Goal: Use online tool/utility: Utilize a website feature to perform a specific function

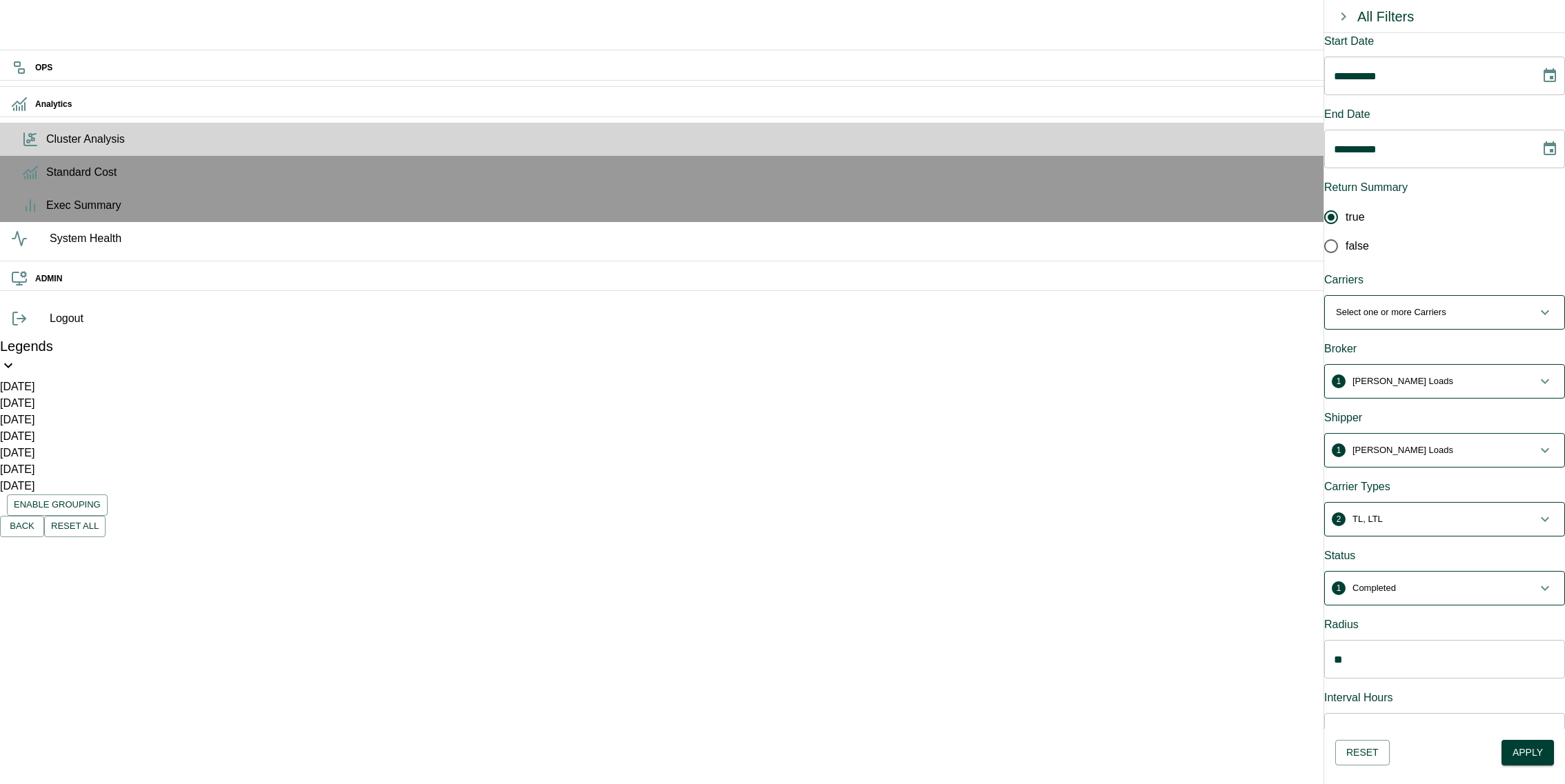
scroll to position [72, 0]
click at [1379, 374] on p "LEANA Loads" at bounding box center [1402, 381] width 101 height 14
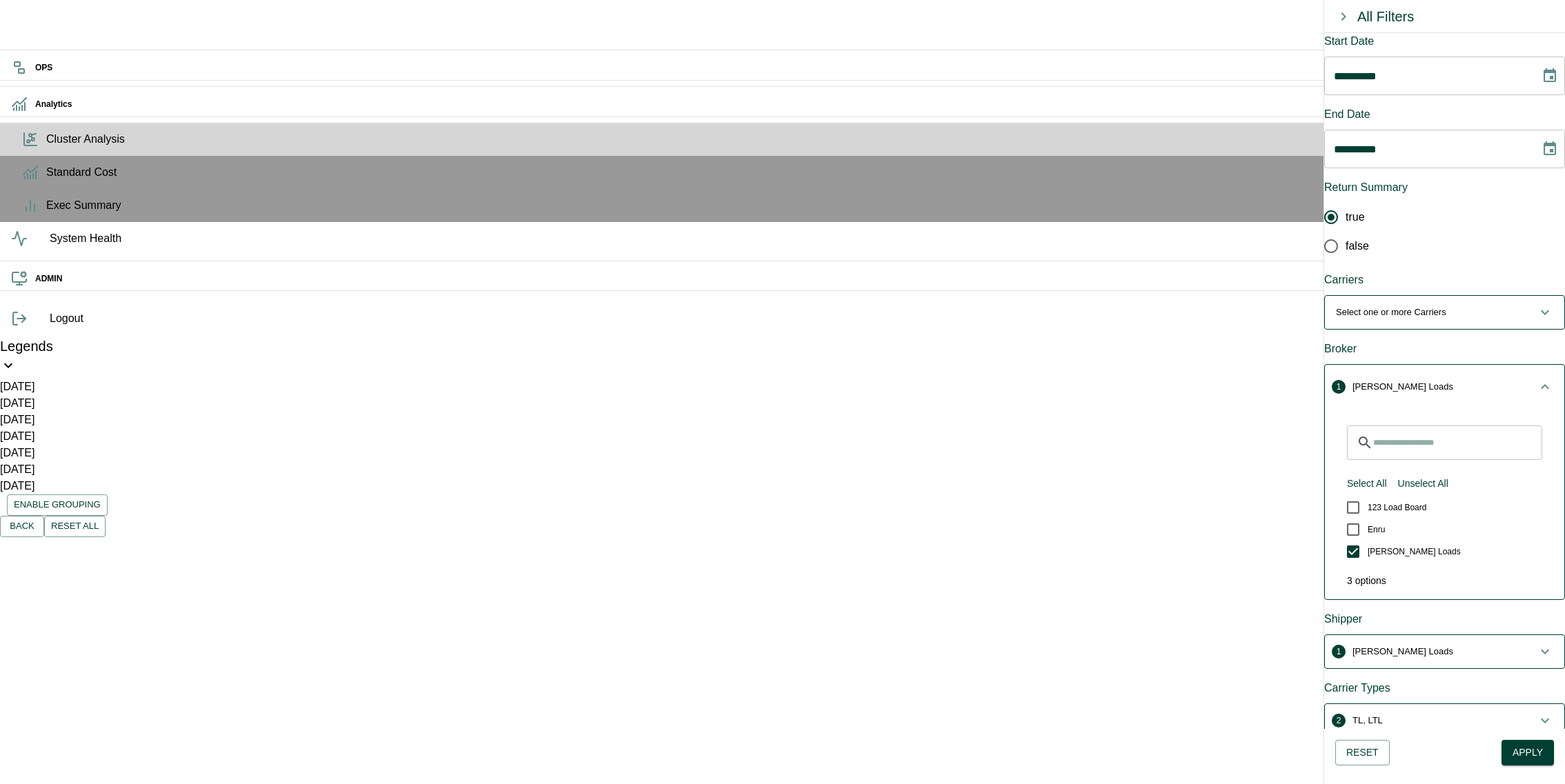
click at [1415, 380] on span "1 LEANA Loads" at bounding box center [1436, 387] width 201 height 14
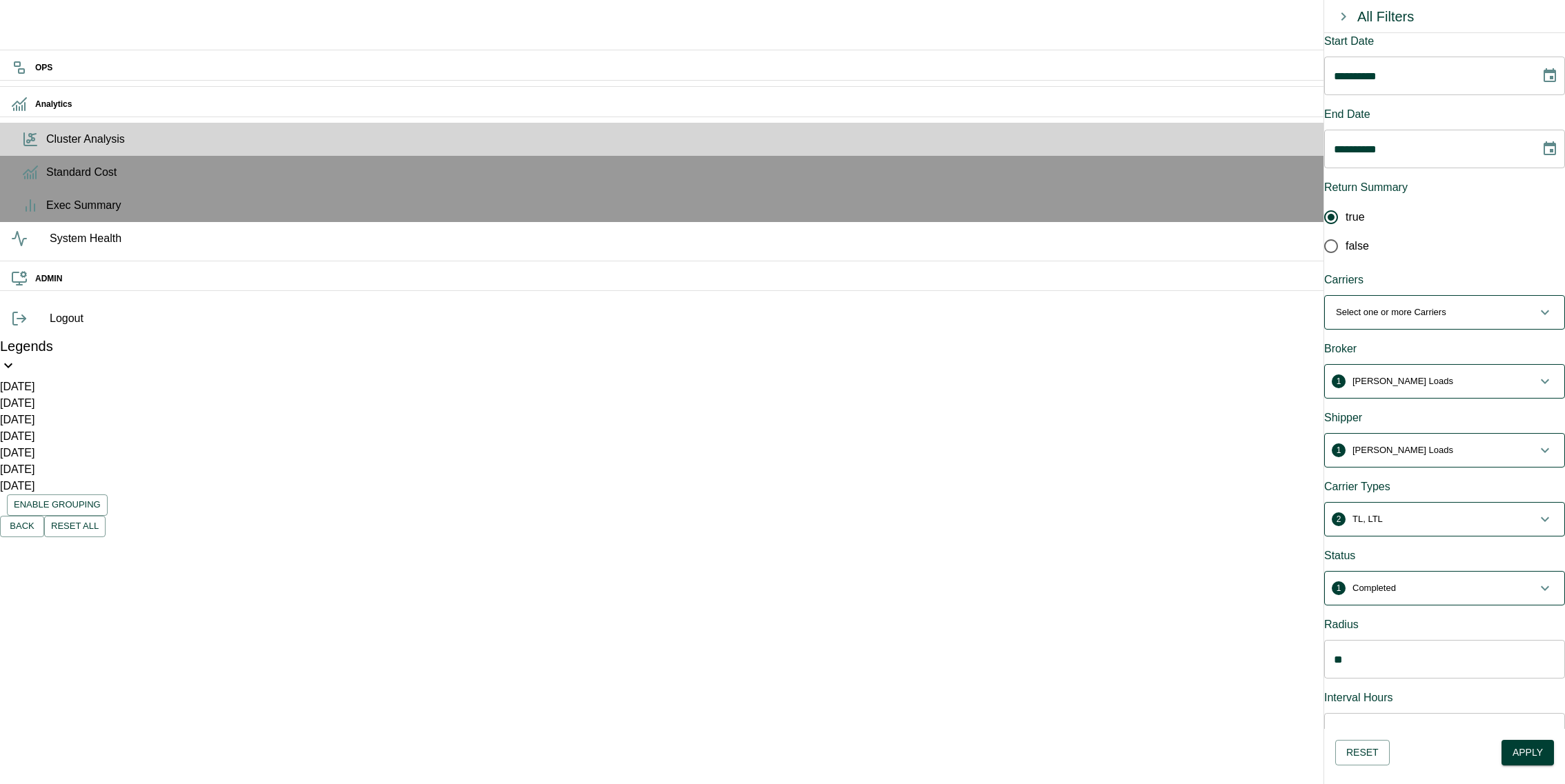
click at [1450, 443] on span "1 LEANA Loads" at bounding box center [1436, 450] width 201 height 14
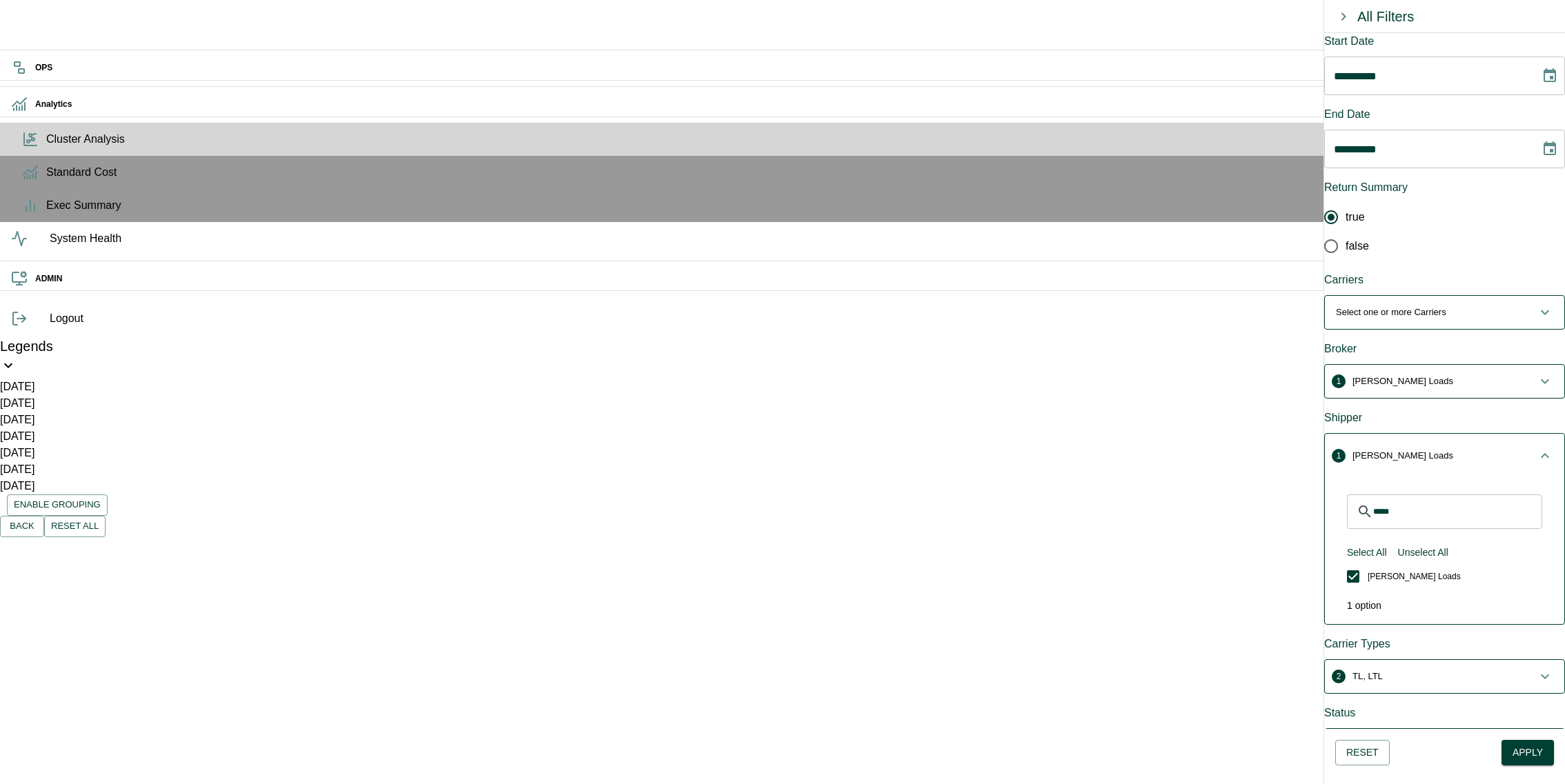
click at [1447, 434] on button "1 LEANA Loads" at bounding box center [1444, 456] width 240 height 44
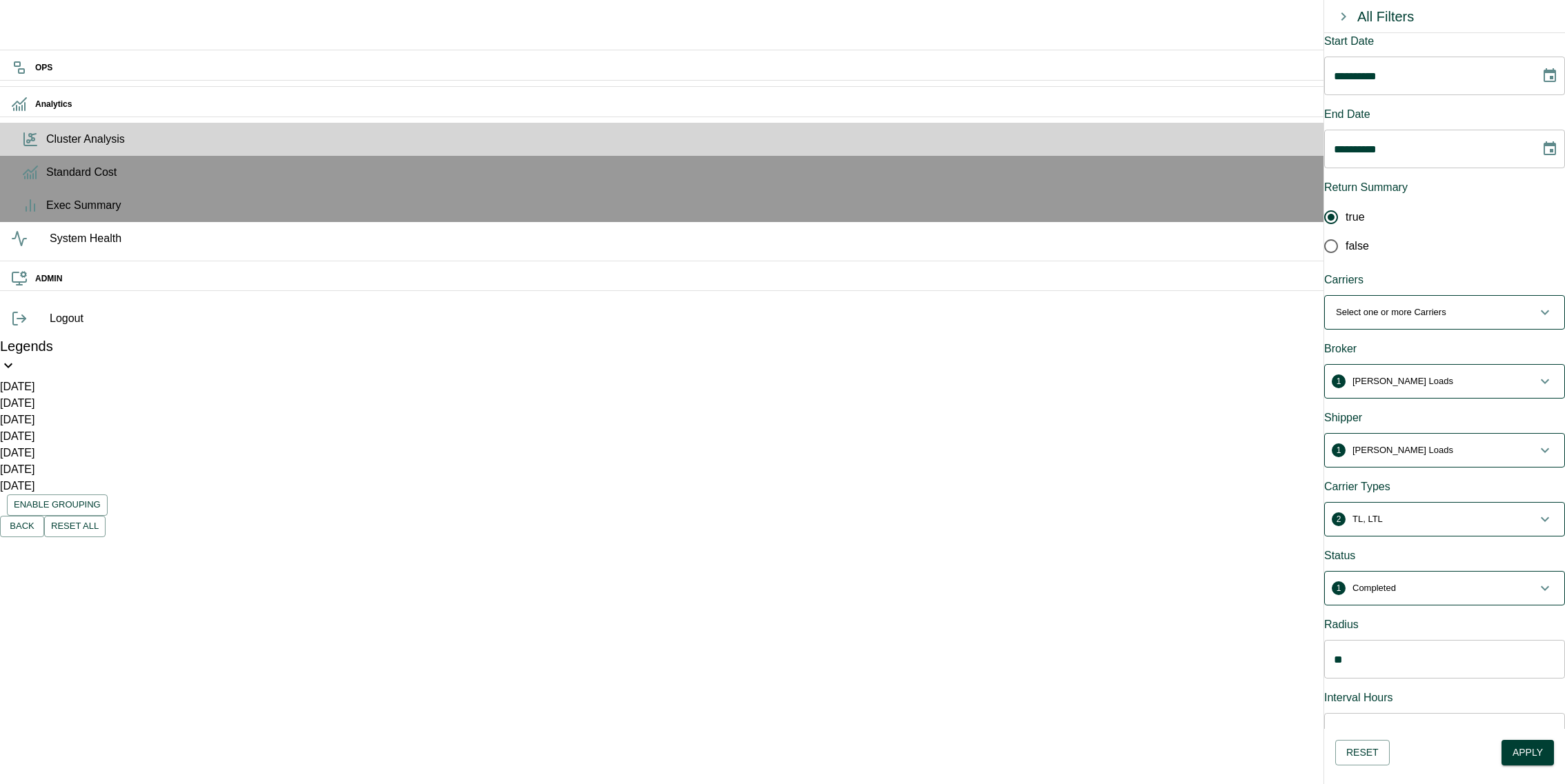
scroll to position [0, 0]
click at [103, 494] on button "Enable Grouping" at bounding box center [57, 505] width 101 height 22
click at [103, 494] on button "Disable Grouping" at bounding box center [58, 505] width 103 height 22
click at [103, 494] on button "Enable Grouping" at bounding box center [57, 505] width 101 height 22
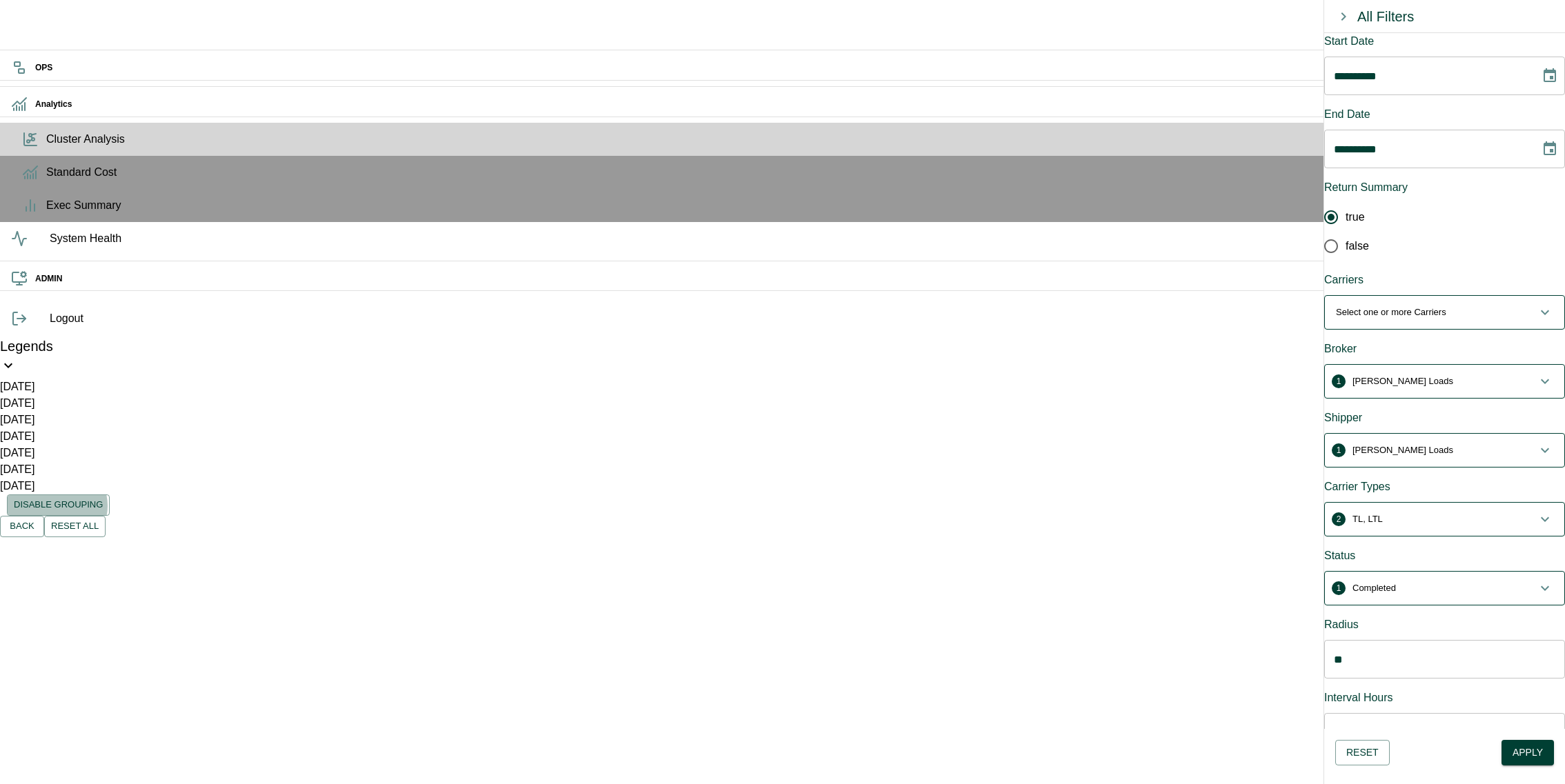
click at [103, 494] on button "Disable Grouping" at bounding box center [58, 505] width 103 height 22
click at [1347, 22] on icon "button" at bounding box center [1343, 16] width 16 height 16
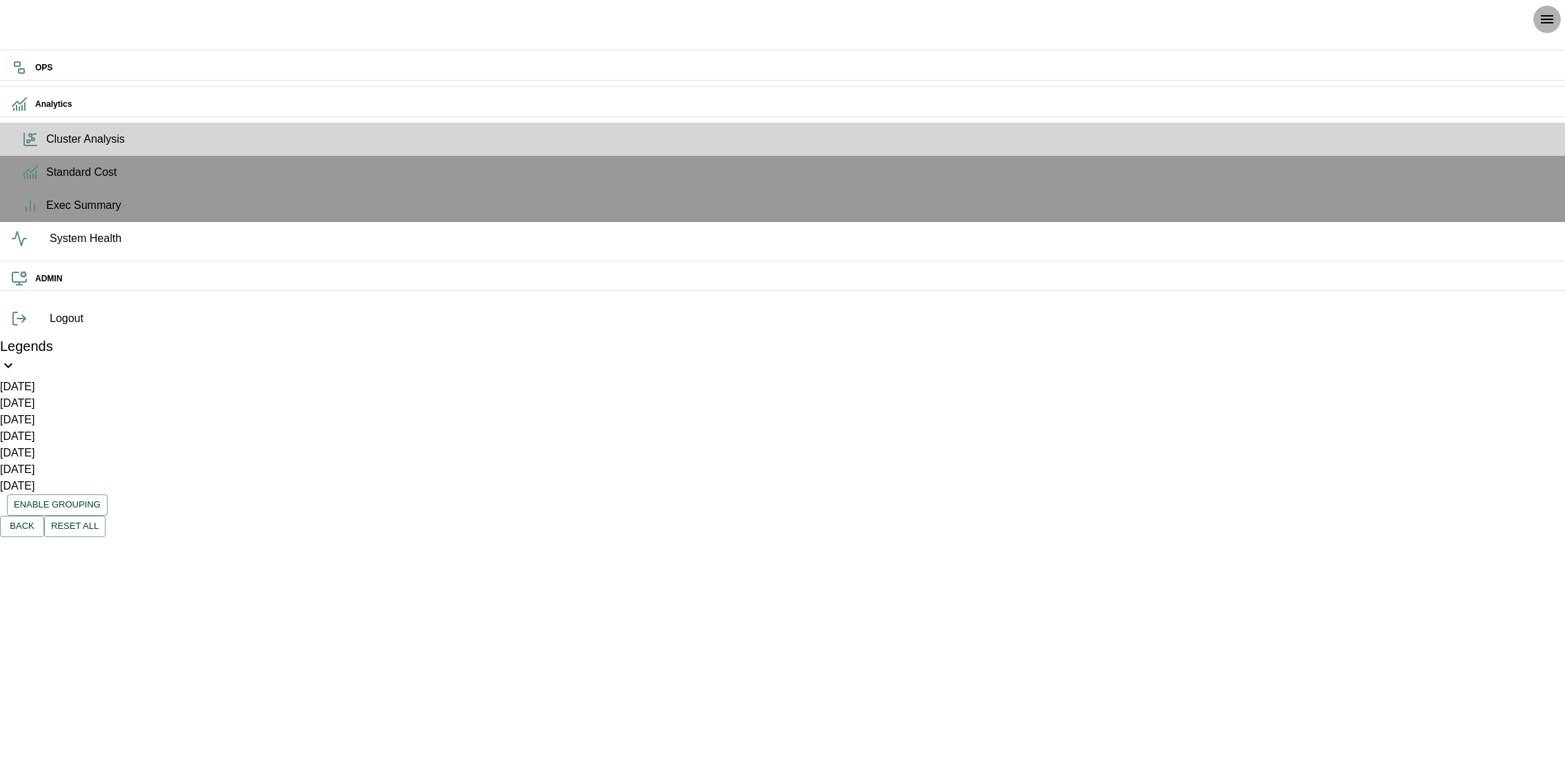
click at [1554, 16] on icon "open drawer" at bounding box center [1547, 19] width 16 height 16
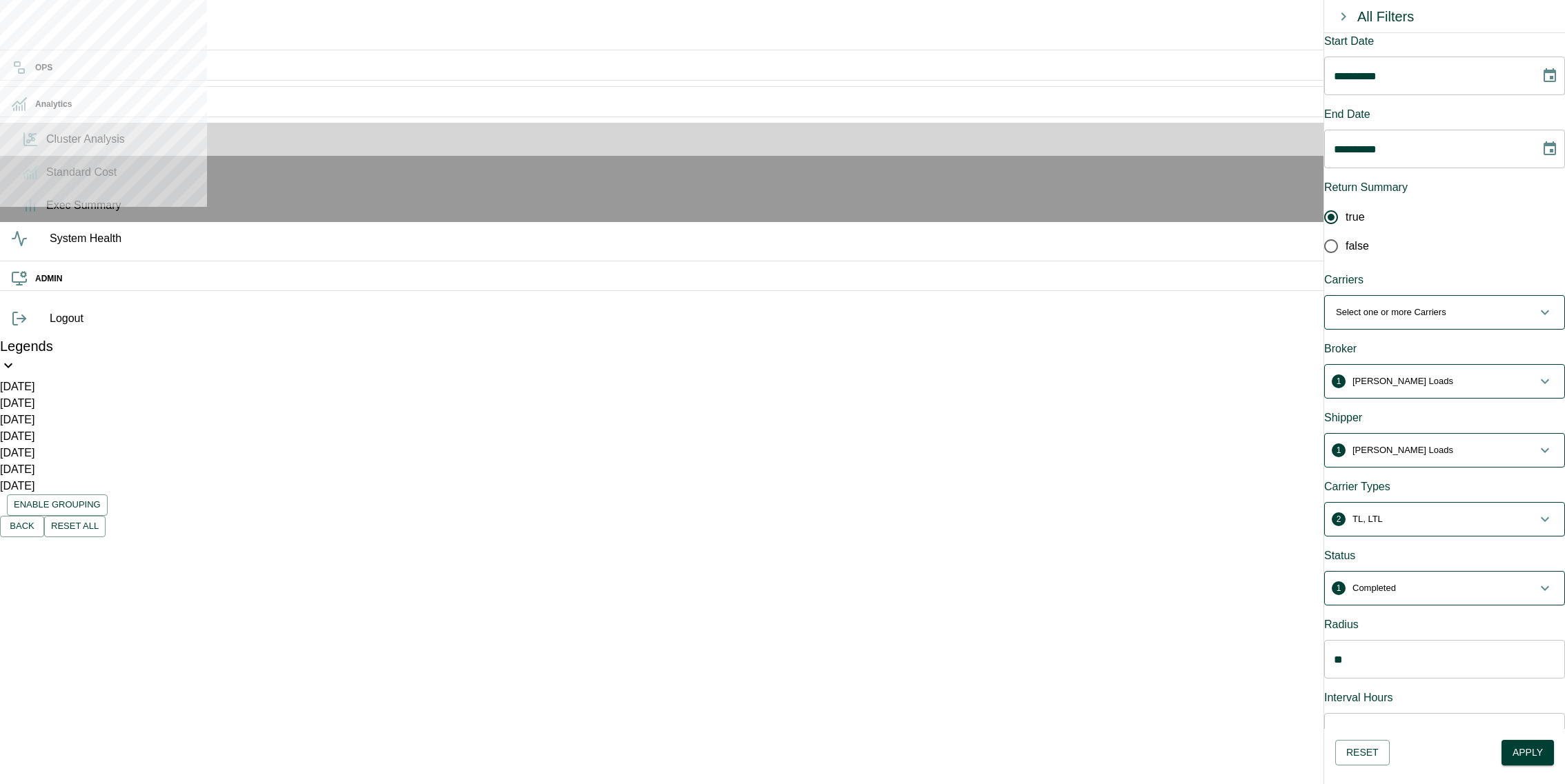
click at [1430, 513] on span "2 TL, LTL" at bounding box center [1436, 519] width 201 height 14
click at [1430, 518] on span "2 TL, LTL" at bounding box center [1436, 525] width 201 height 14
click at [1430, 434] on button "1 LEANA Loads" at bounding box center [1444, 450] width 240 height 33
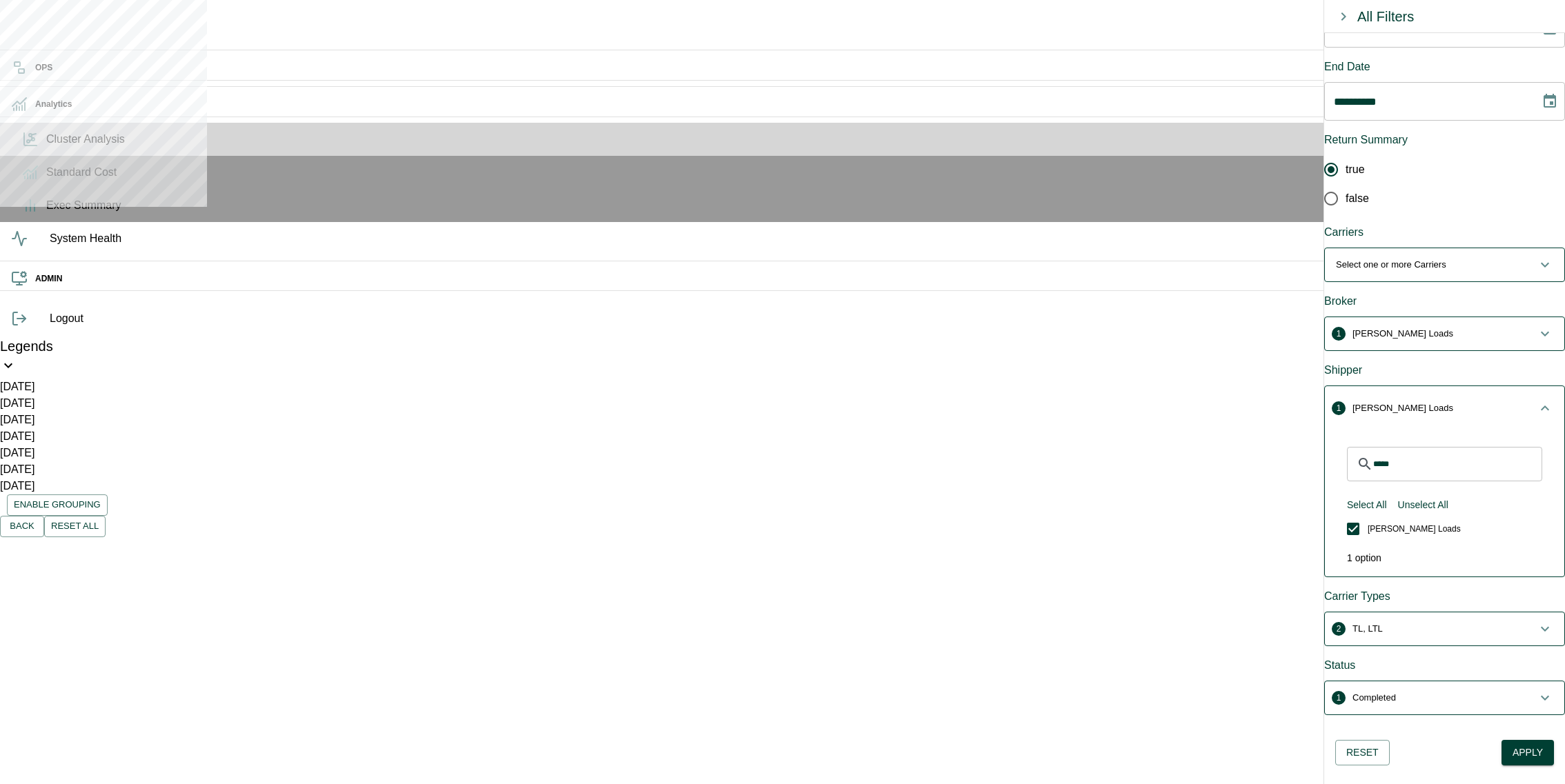
scroll to position [49, 0]
click at [1385, 490] on button "Select All" at bounding box center [1367, 503] width 51 height 26
click at [1389, 490] on button "Unselect All" at bounding box center [1372, 503] width 61 height 26
click at [1432, 399] on p "Select one or more Shippers" at bounding box center [1393, 406] width 114 height 14
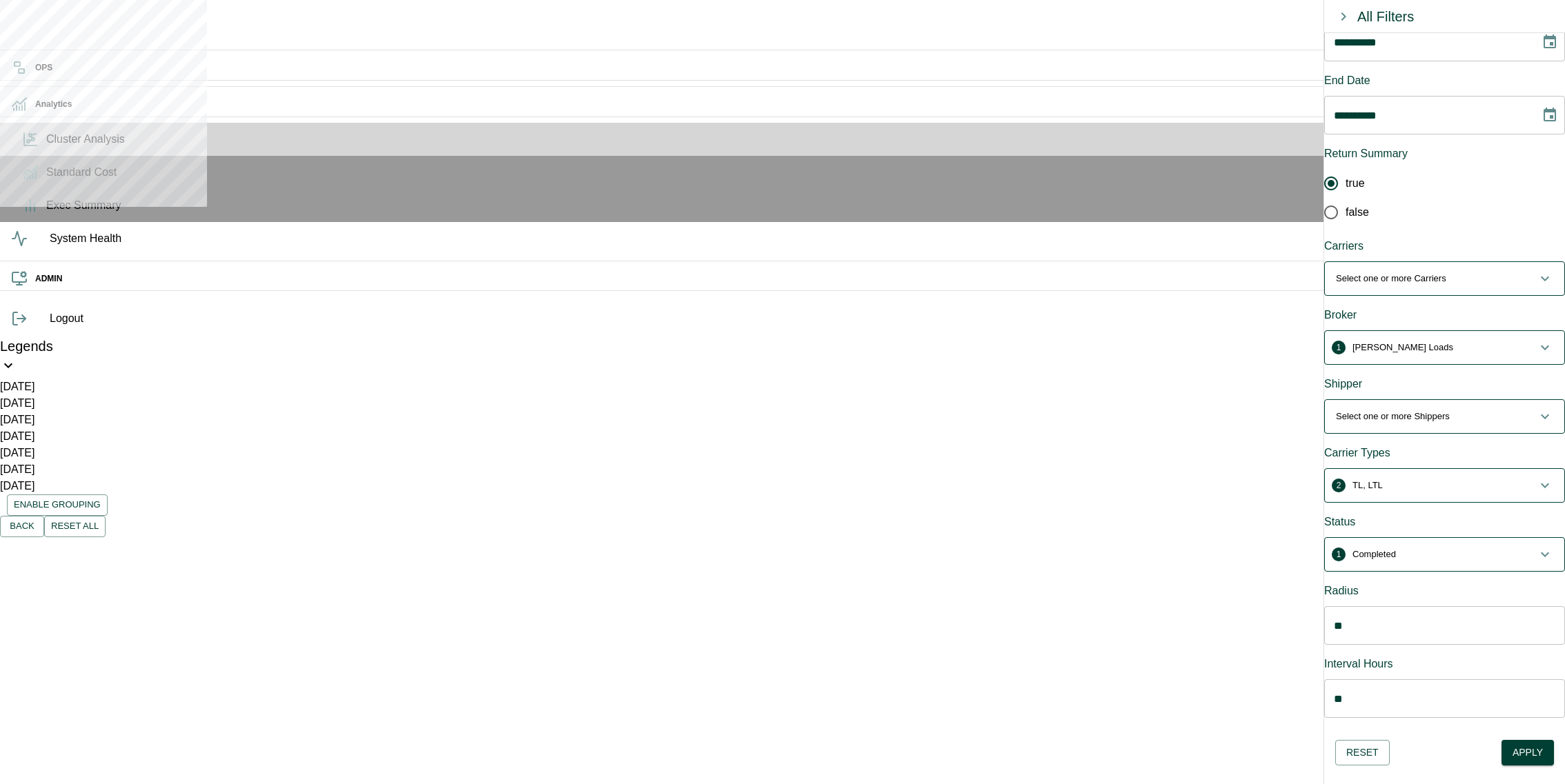
scroll to position [0, 0]
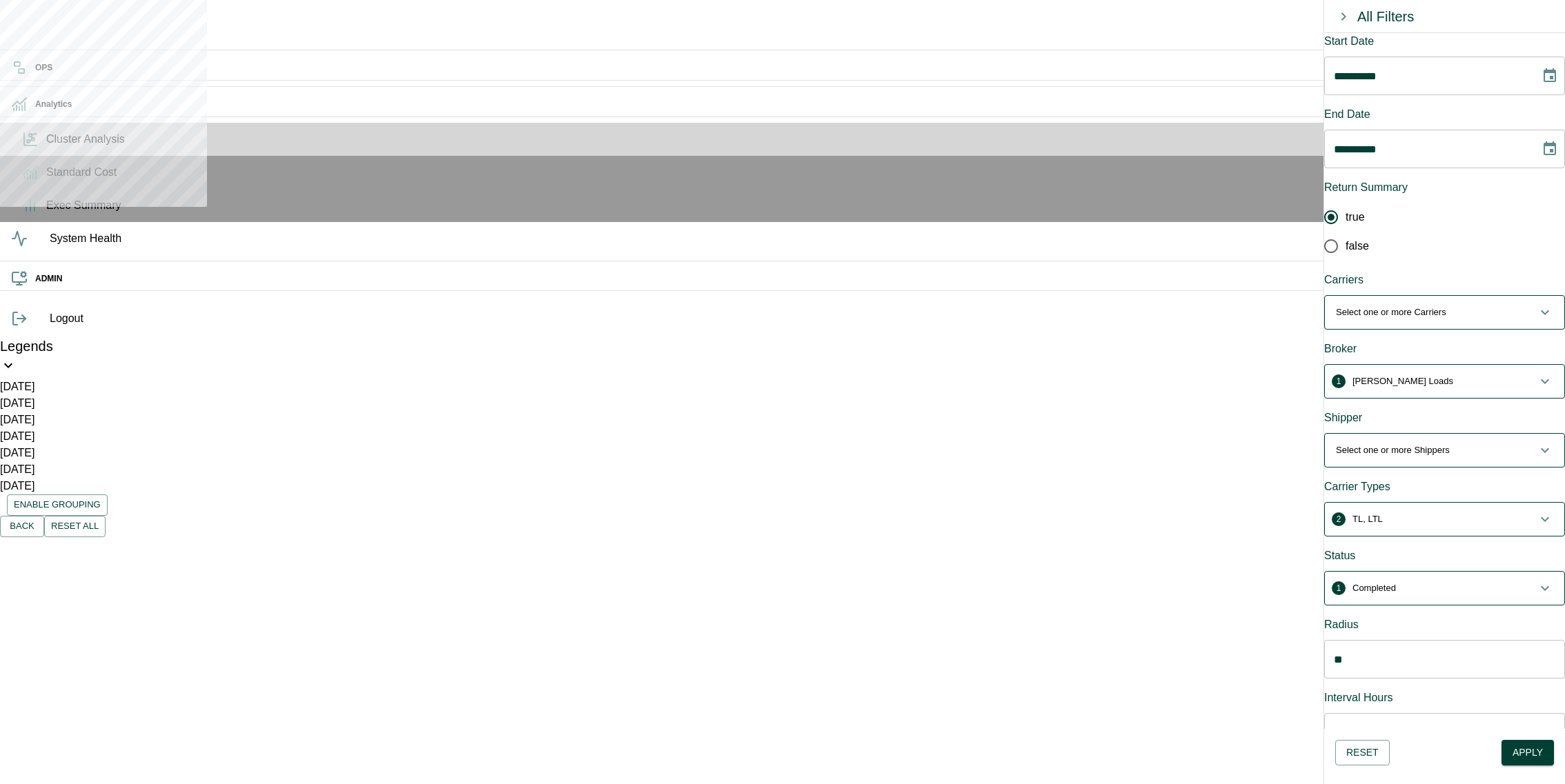
click at [1488, 443] on span "Select one or more Shippers" at bounding box center [1436, 450] width 201 height 14
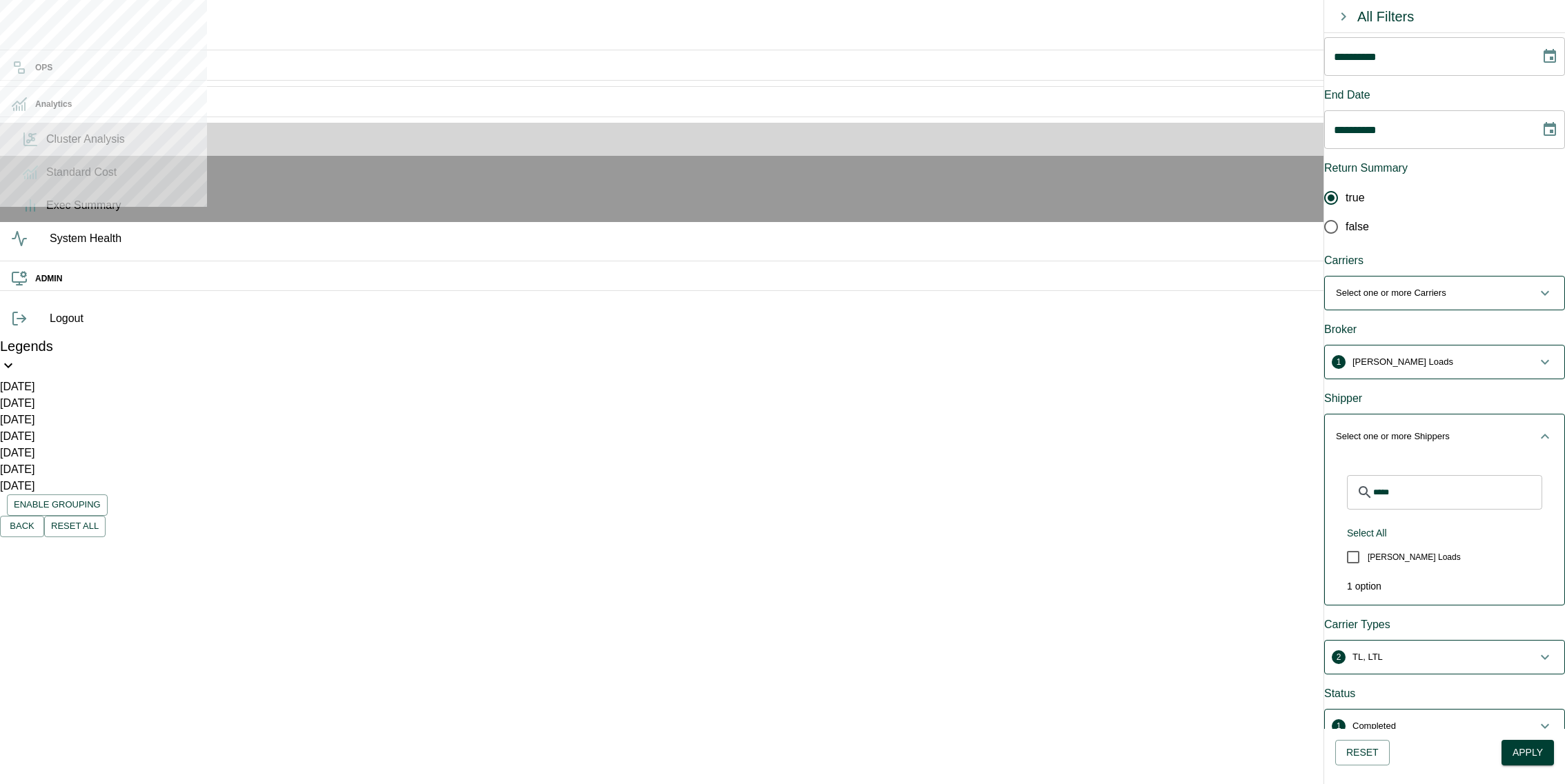
scroll to position [31, 0]
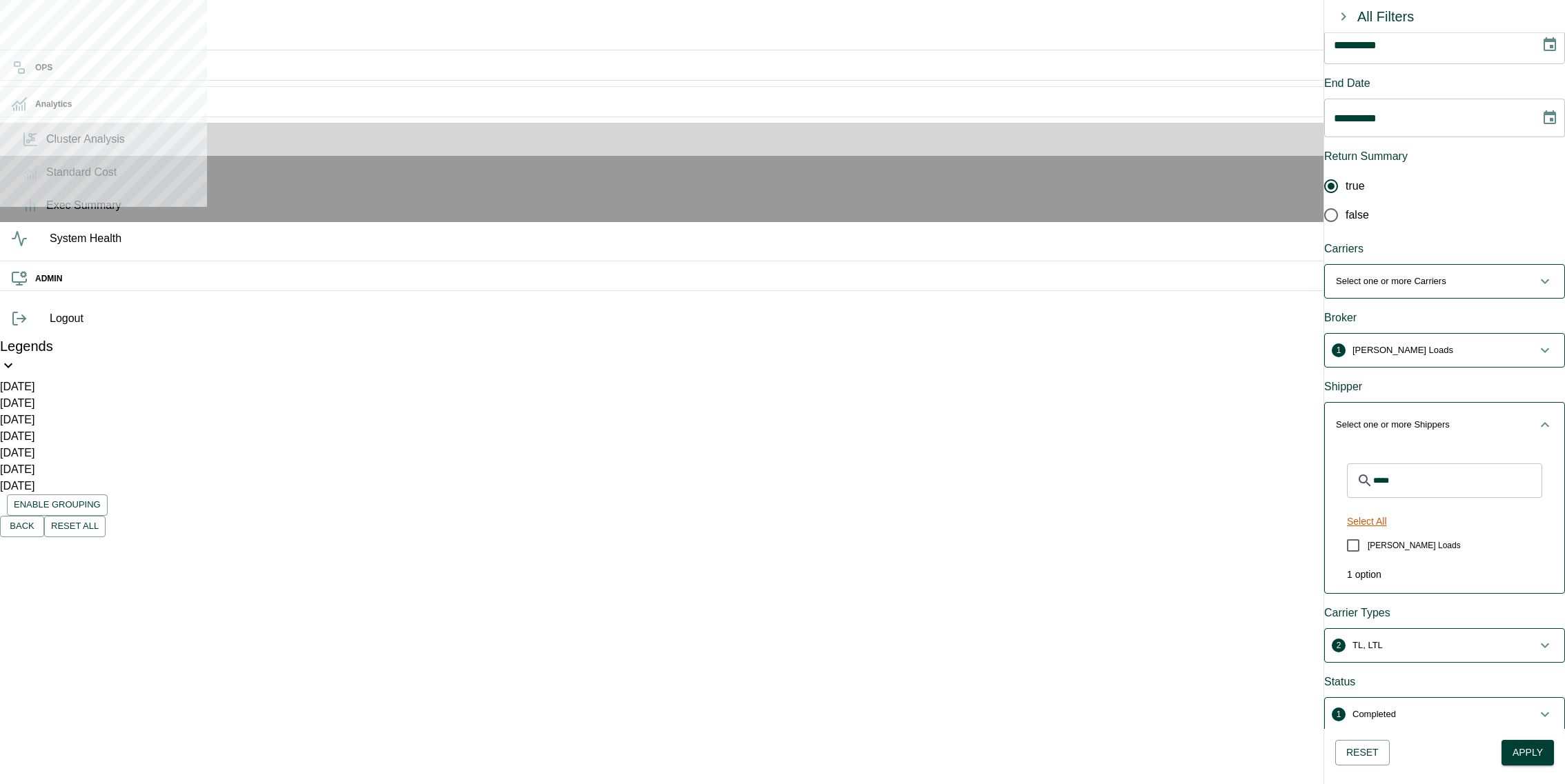
click at [1391, 509] on button "Select All" at bounding box center [1367, 522] width 51 height 26
drag, startPoint x: 1411, startPoint y: 420, endPoint x: 1362, endPoint y: 420, distance: 49.0
click at [1362, 463] on div "***** ​" at bounding box center [1445, 481] width 195 height 35
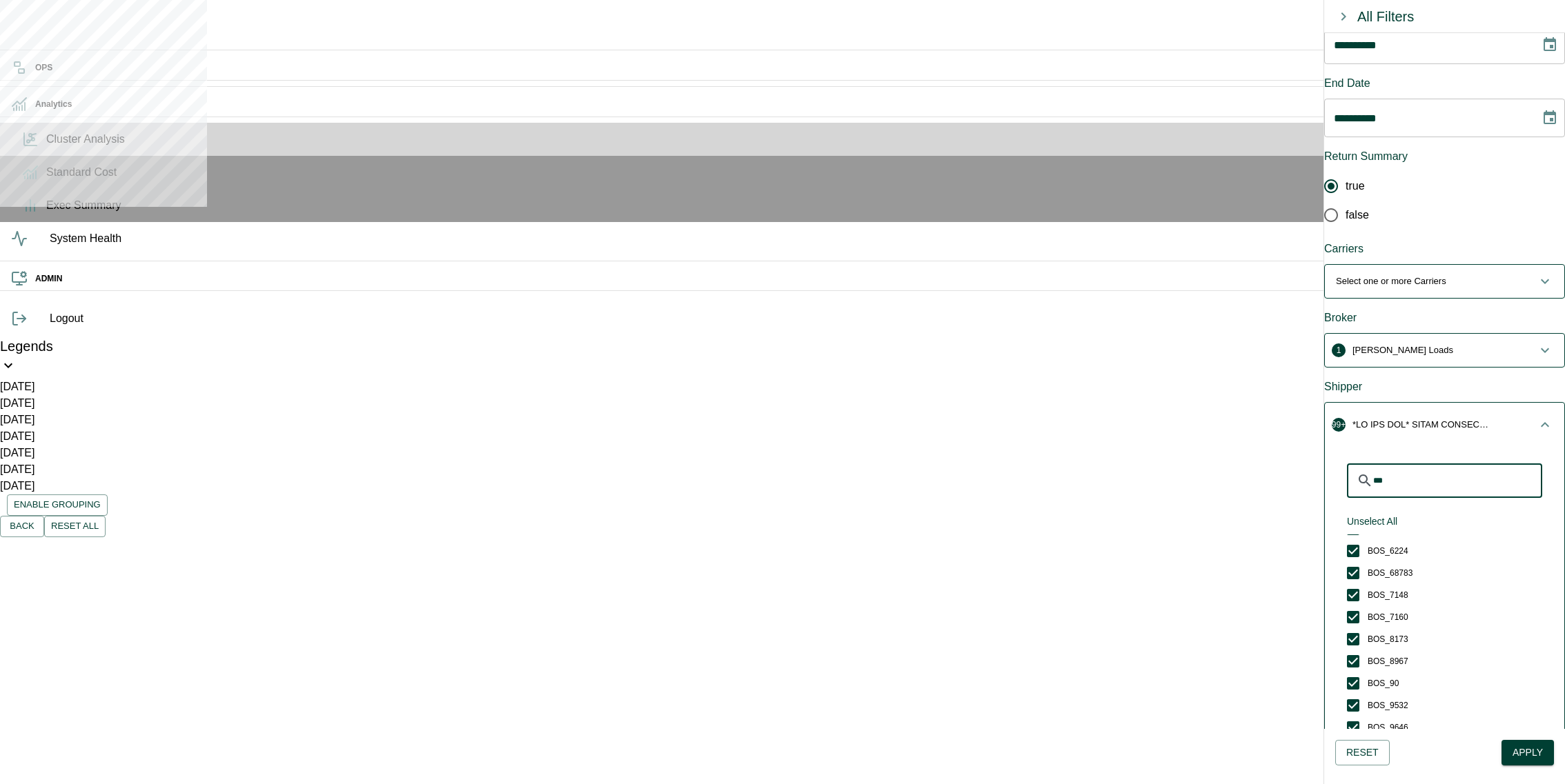
scroll to position [2649, 0]
type input "***"
click at [1536, 417] on icon "button" at bounding box center [1544, 424] width 16 height 16
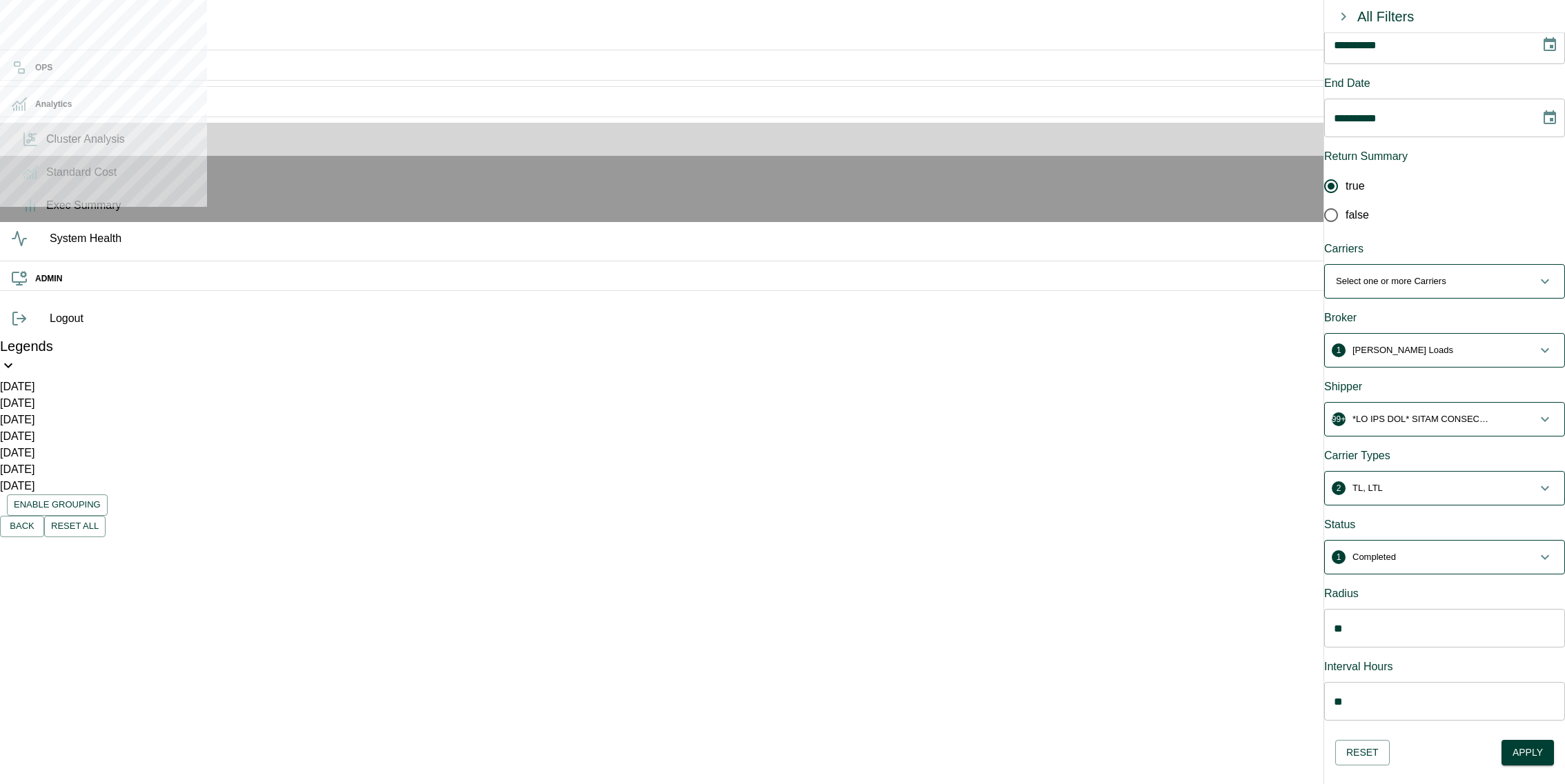
scroll to position [0, 0]
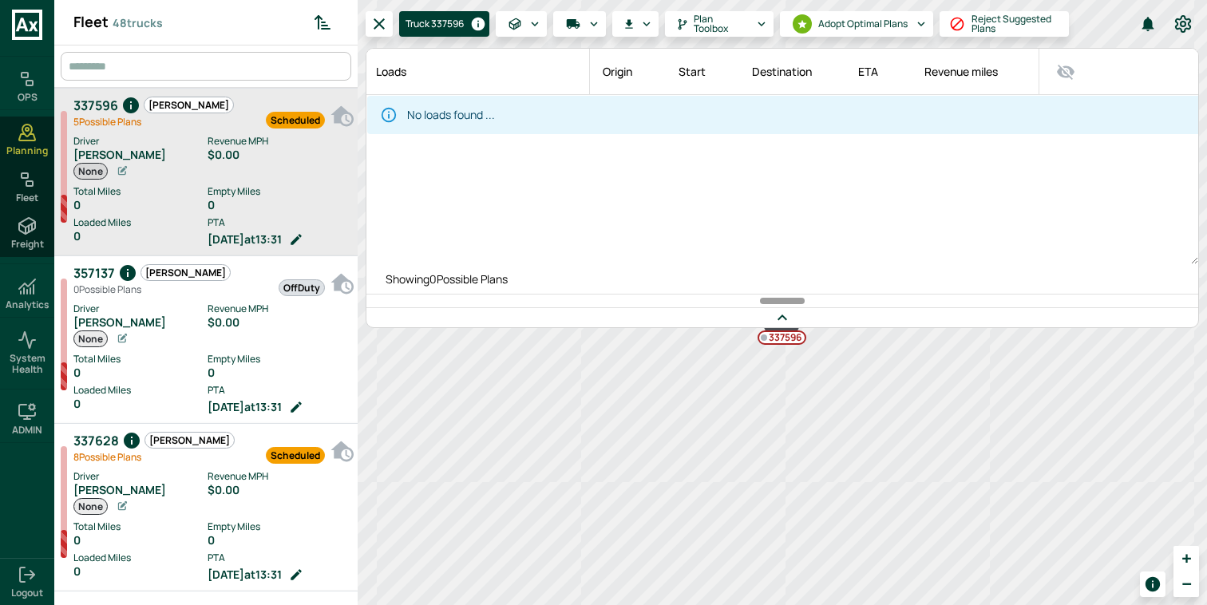
scroll to position [599, 297]
click at [28, 281] on icon at bounding box center [27, 286] width 19 height 19
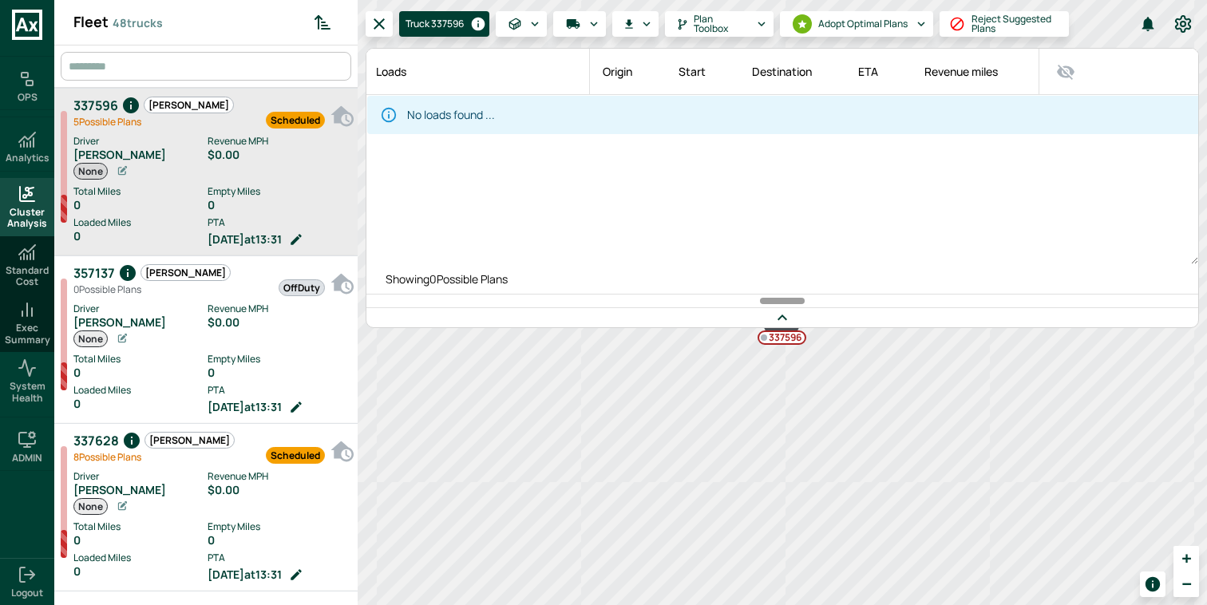
click at [35, 219] on span "Cluster Analysis" at bounding box center [27, 218] width 48 height 23
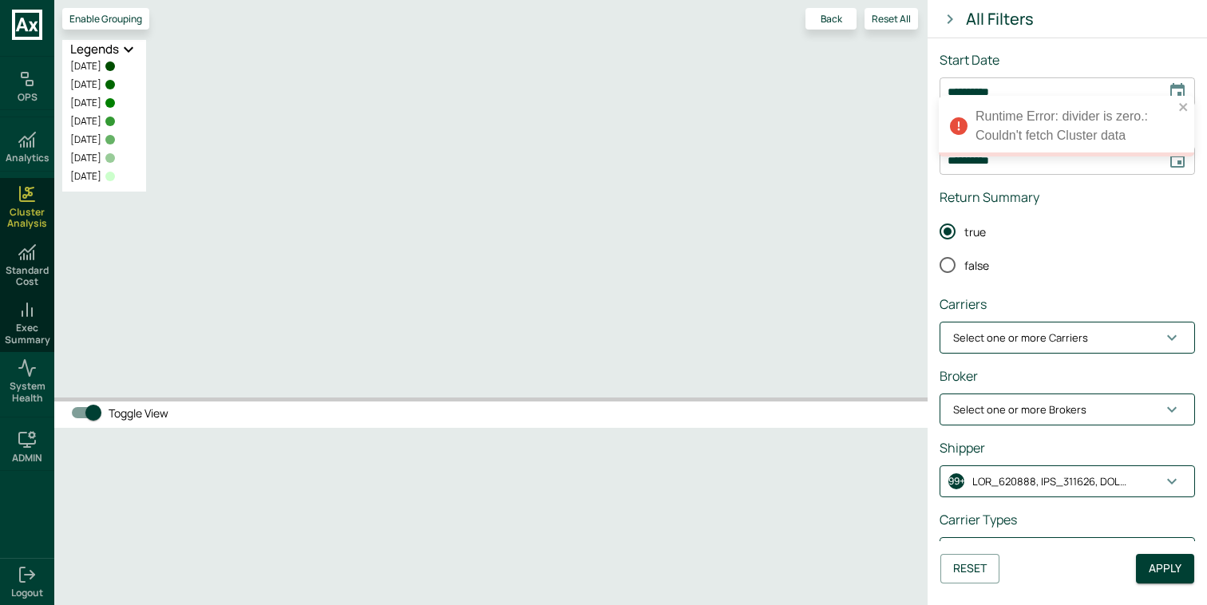
click at [1107, 484] on p "button" at bounding box center [1052, 482] width 160 height 16
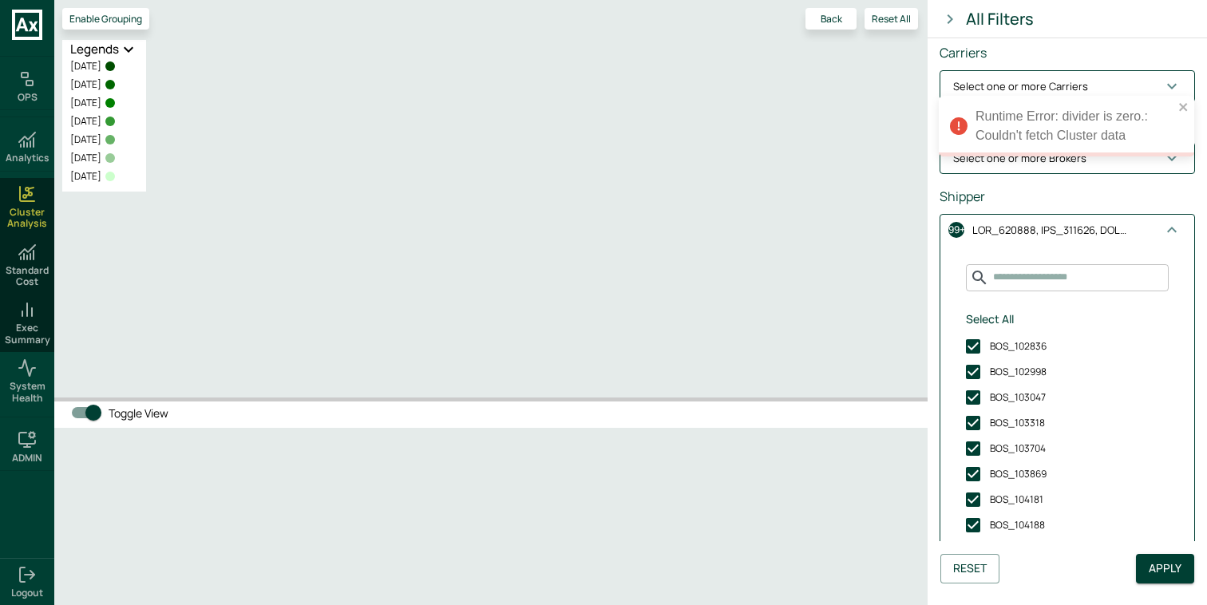
scroll to position [248, 0]
click at [1082, 228] on p "button" at bounding box center [1052, 234] width 160 height 16
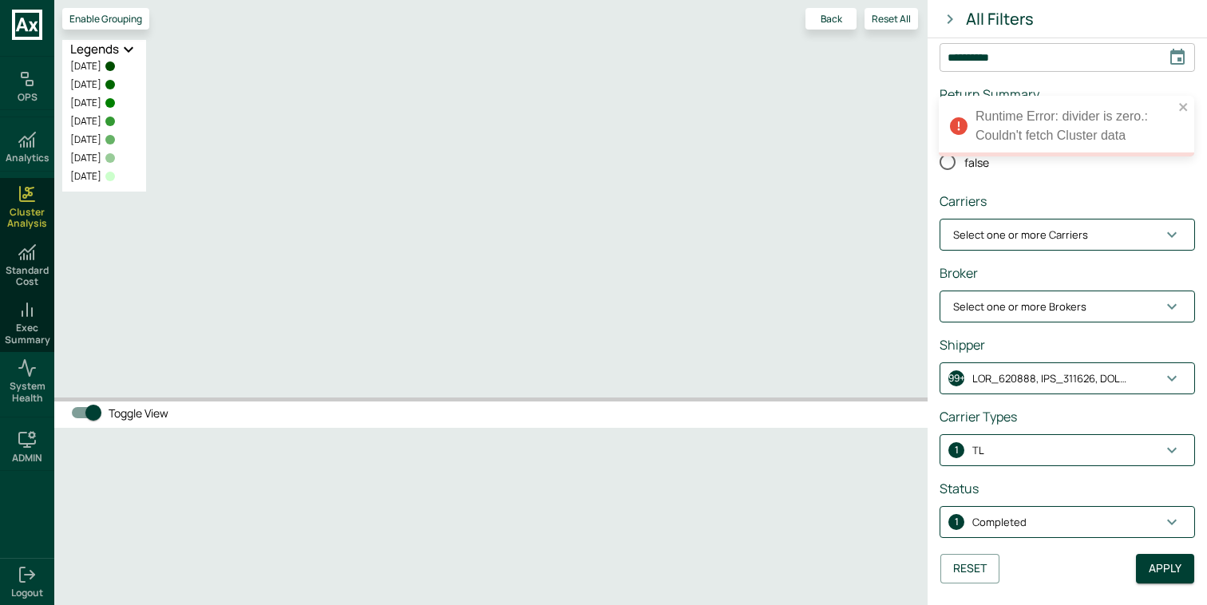
scroll to position [101, 0]
click at [1081, 235] on p "Select one or more Carriers" at bounding box center [1020, 238] width 135 height 16
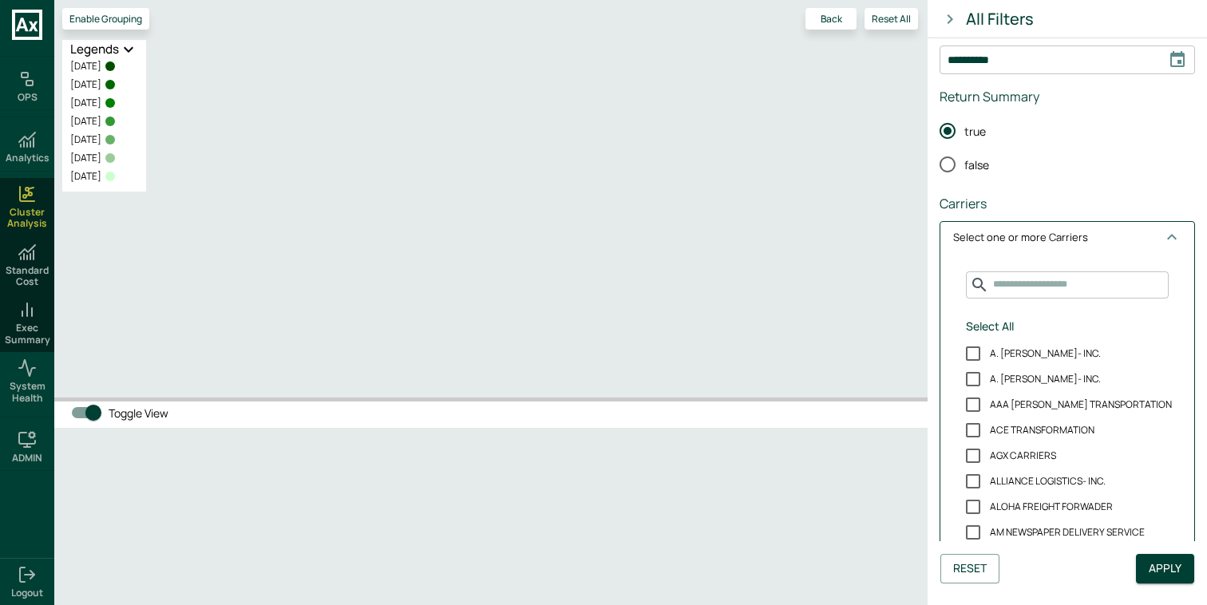
click at [1081, 235] on p "Select one or more Carriers" at bounding box center [1020, 238] width 135 height 16
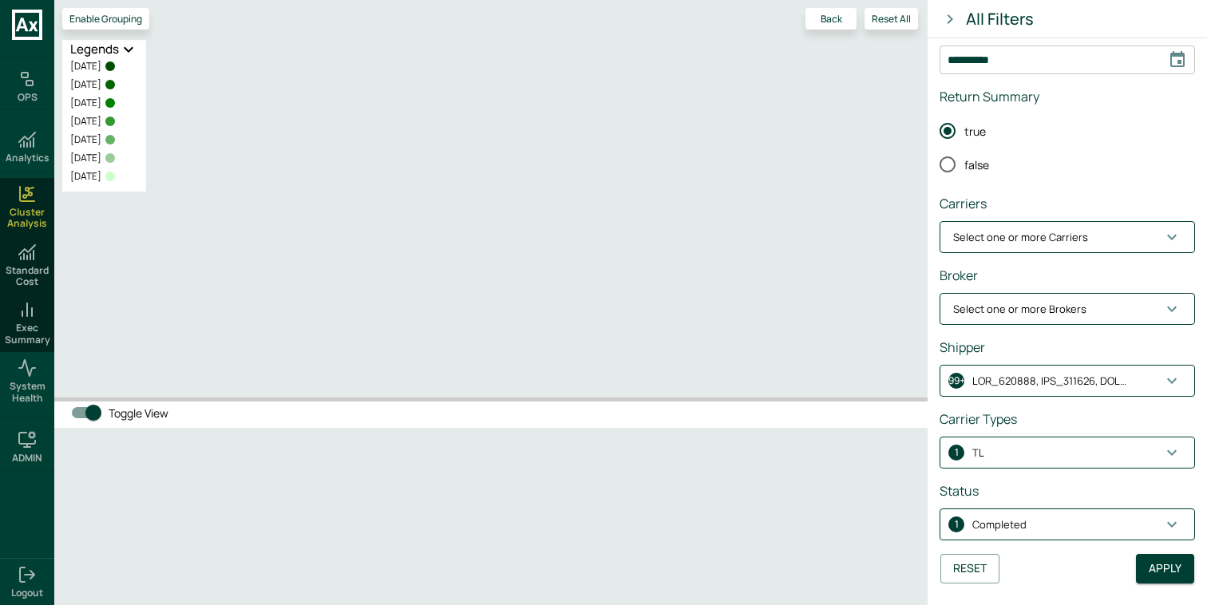
click at [1077, 312] on p "Select one or more Brokers" at bounding box center [1019, 310] width 133 height 16
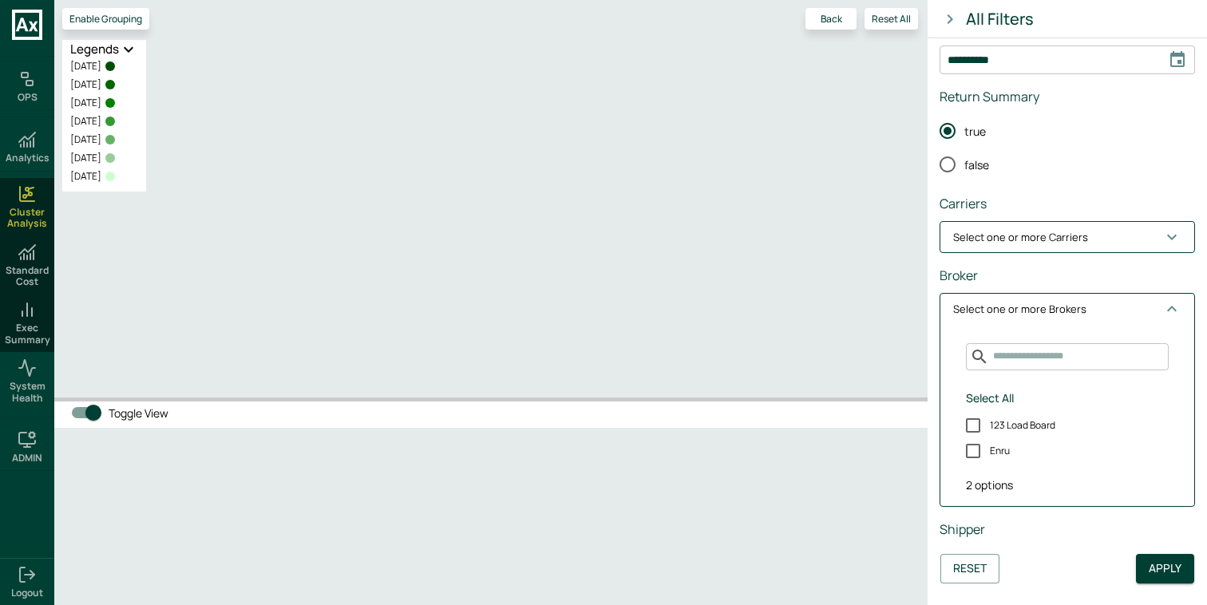
click at [1077, 311] on p "Select one or more Brokers" at bounding box center [1019, 310] width 133 height 16
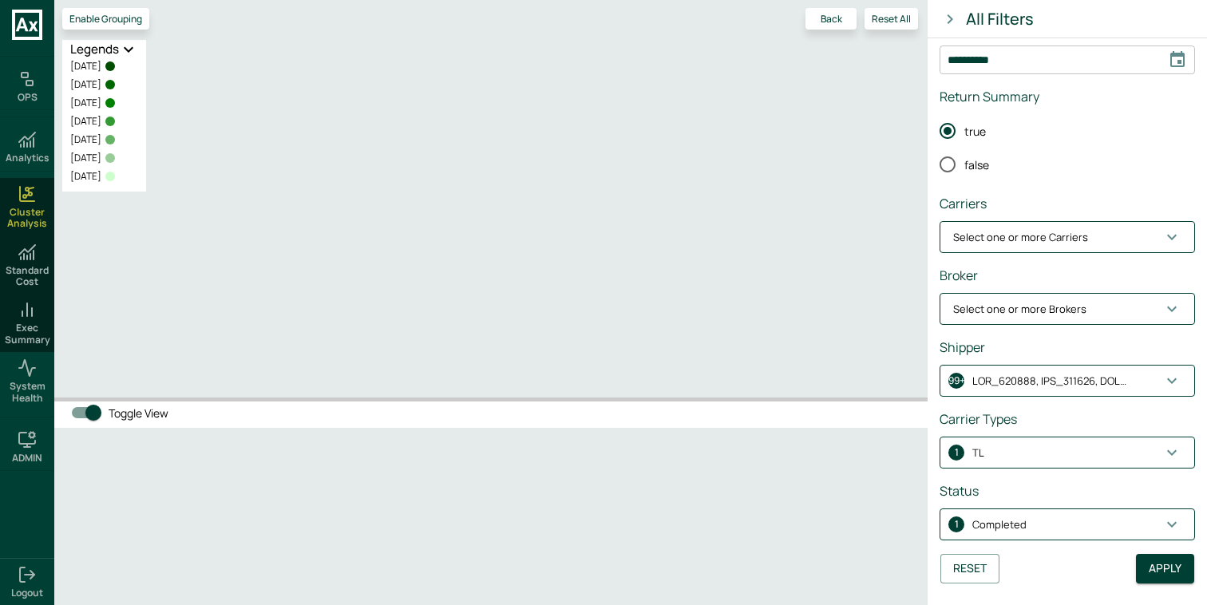
click at [1077, 311] on p "Select one or more Brokers" at bounding box center [1019, 310] width 133 height 16
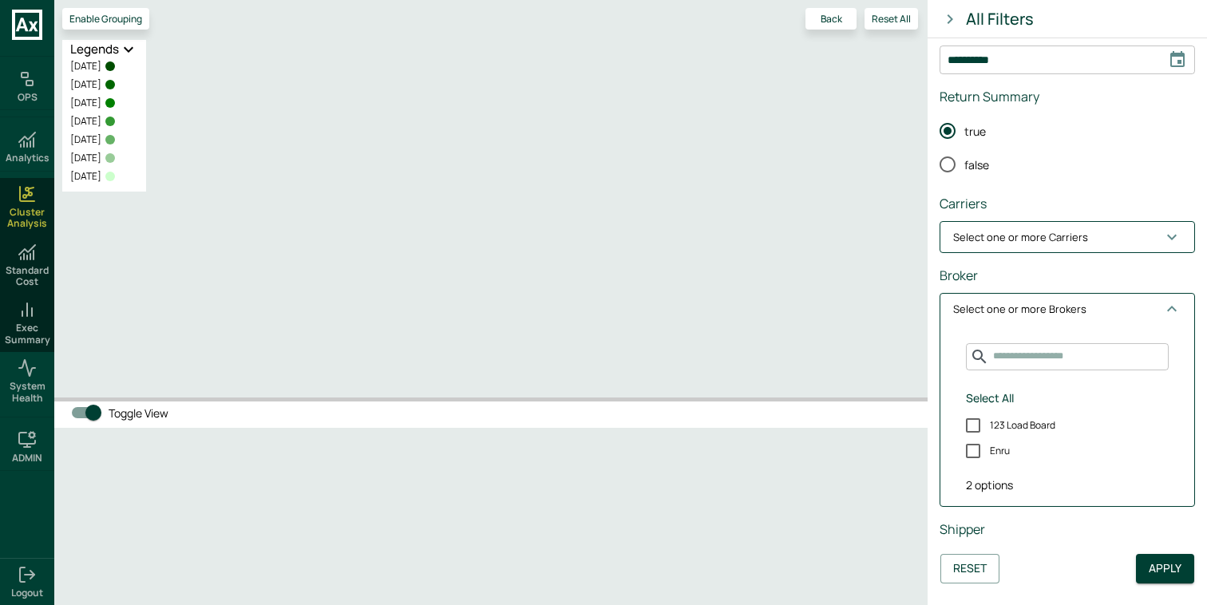
click at [1077, 311] on p "Select one or more Brokers" at bounding box center [1019, 310] width 133 height 16
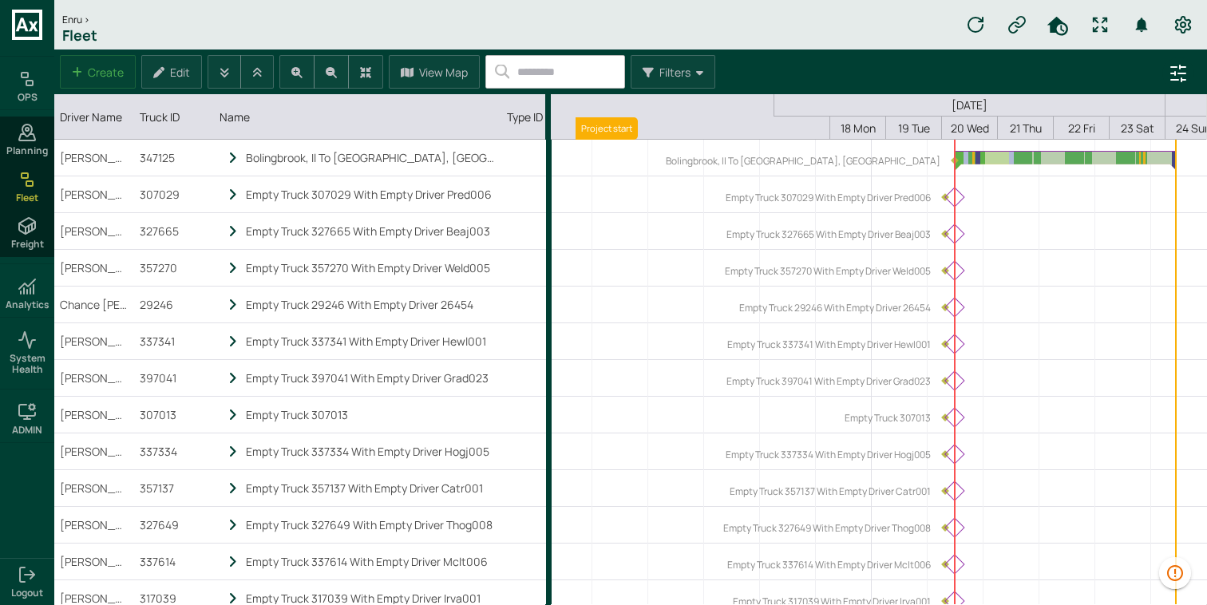
scroll to position [0, 298]
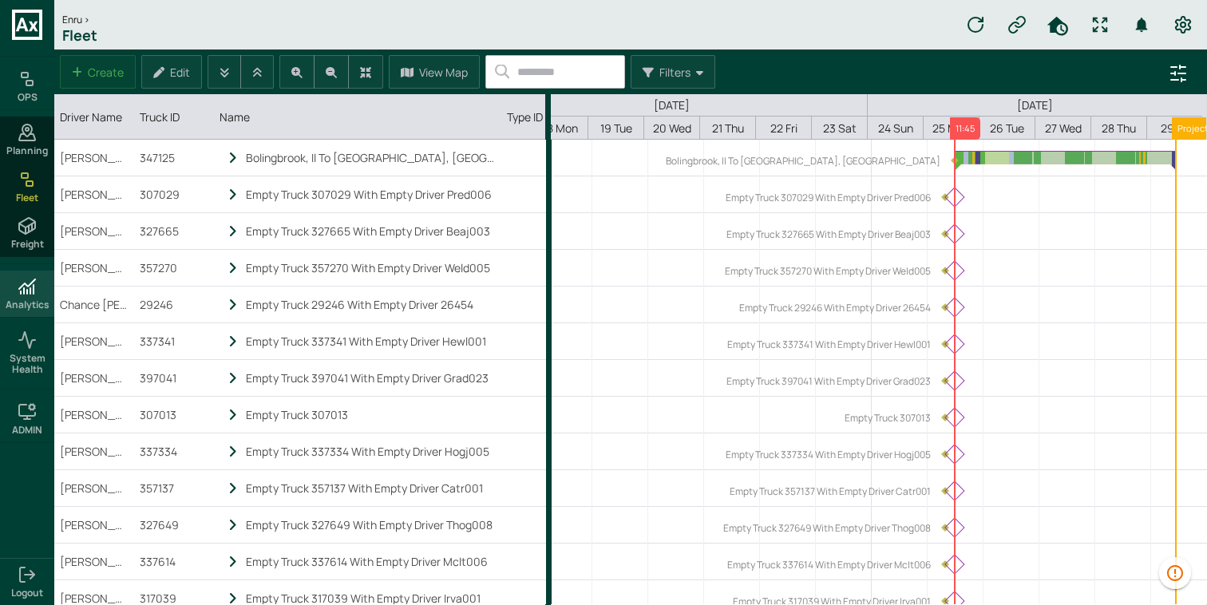
click at [29, 281] on icon at bounding box center [27, 286] width 19 height 19
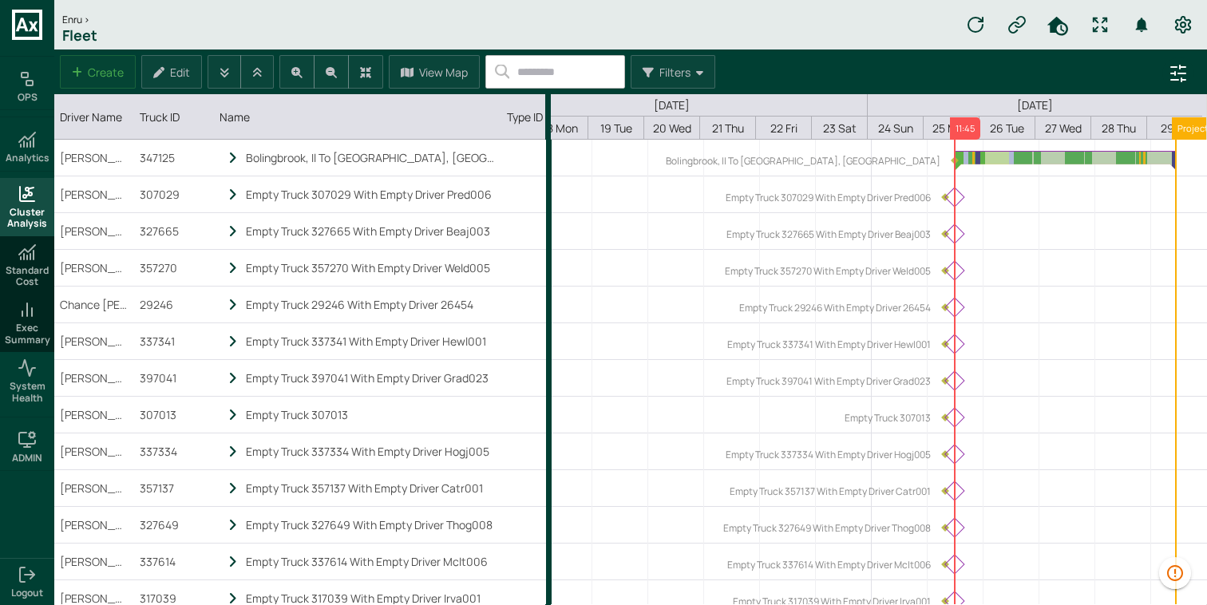
click at [41, 213] on span "Cluster Analysis" at bounding box center [27, 218] width 48 height 23
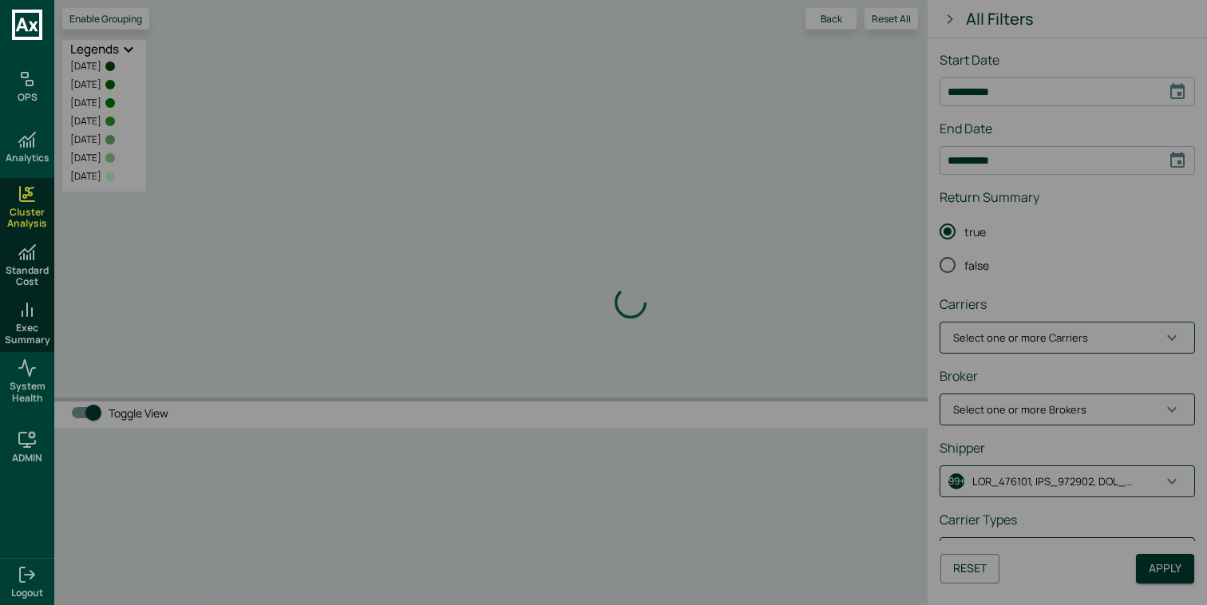
click at [1164, 96] on div "Loading indicator" at bounding box center [630, 302] width 1152 height 605
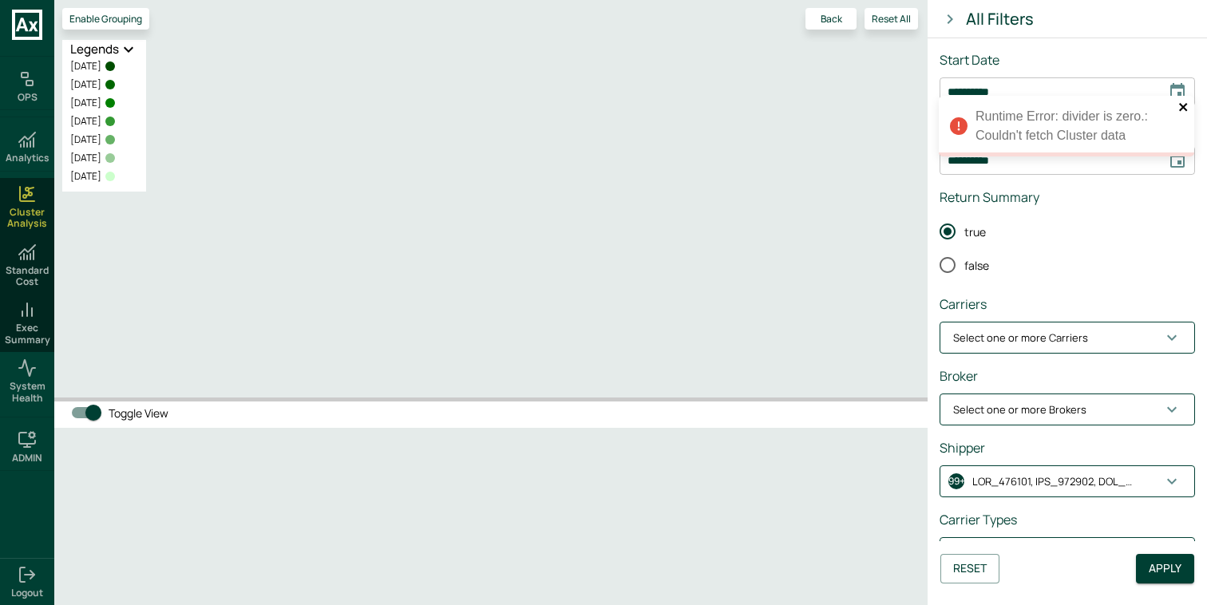
click at [1184, 105] on icon "close" at bounding box center [1183, 107] width 8 height 8
click at [1173, 91] on div "**********" at bounding box center [603, 302] width 1207 height 605
click at [1170, 85] on icon "Choose date, selected date is Aug 10, 2025" at bounding box center [1177, 91] width 14 height 16
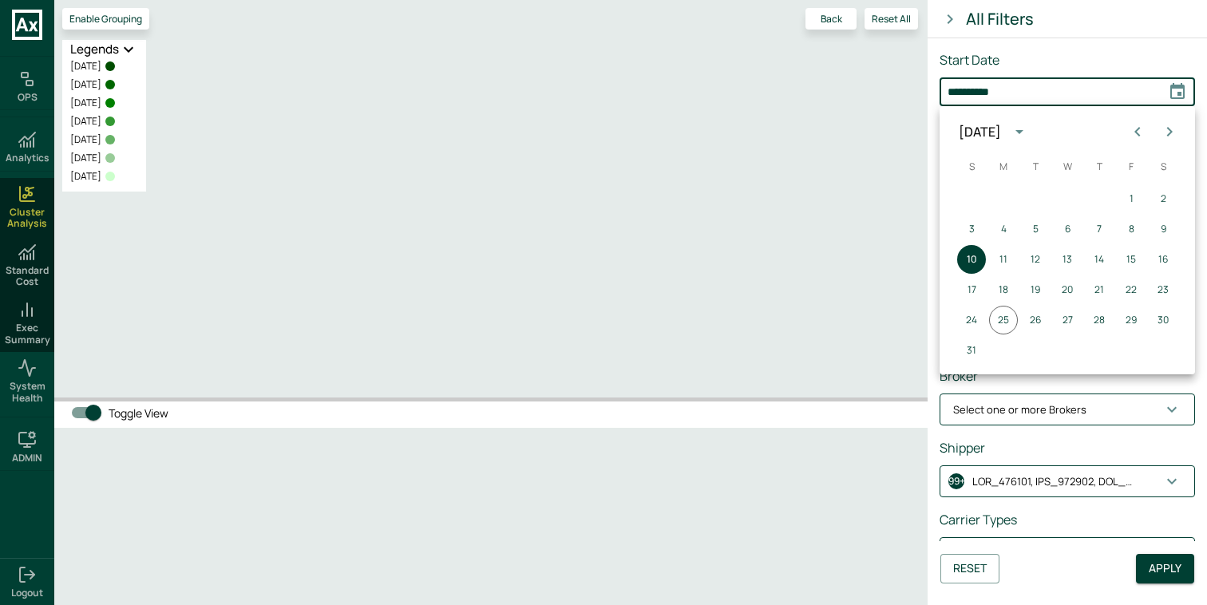
click at [1029, 138] on icon "calendar view is open, switch to year view" at bounding box center [1019, 131] width 19 height 19
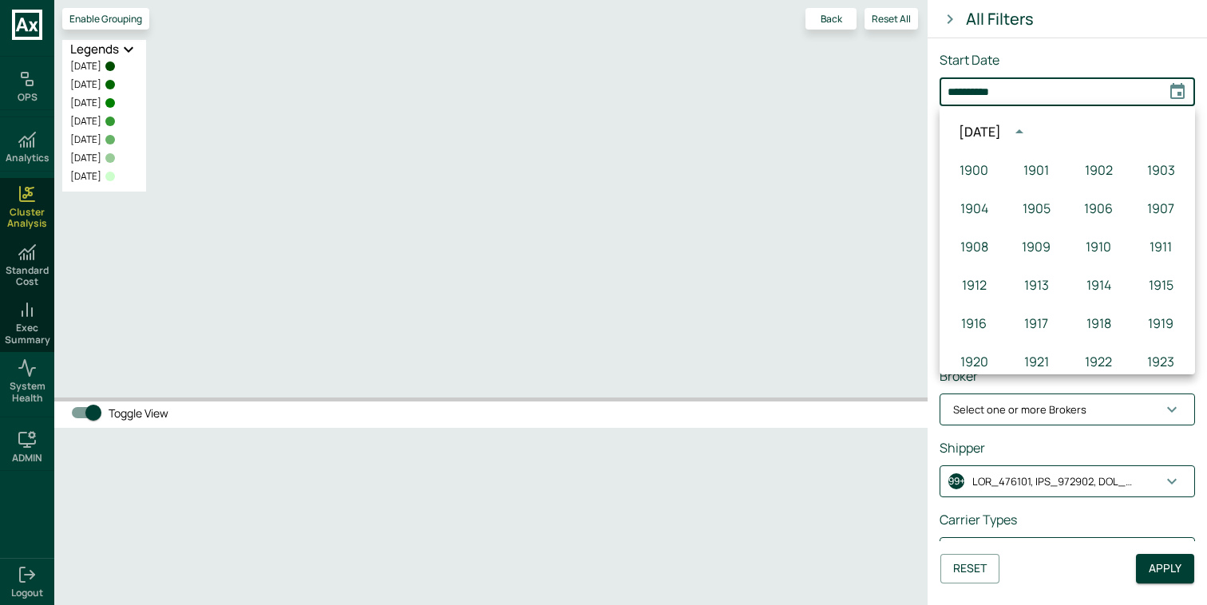
scroll to position [1095, 0]
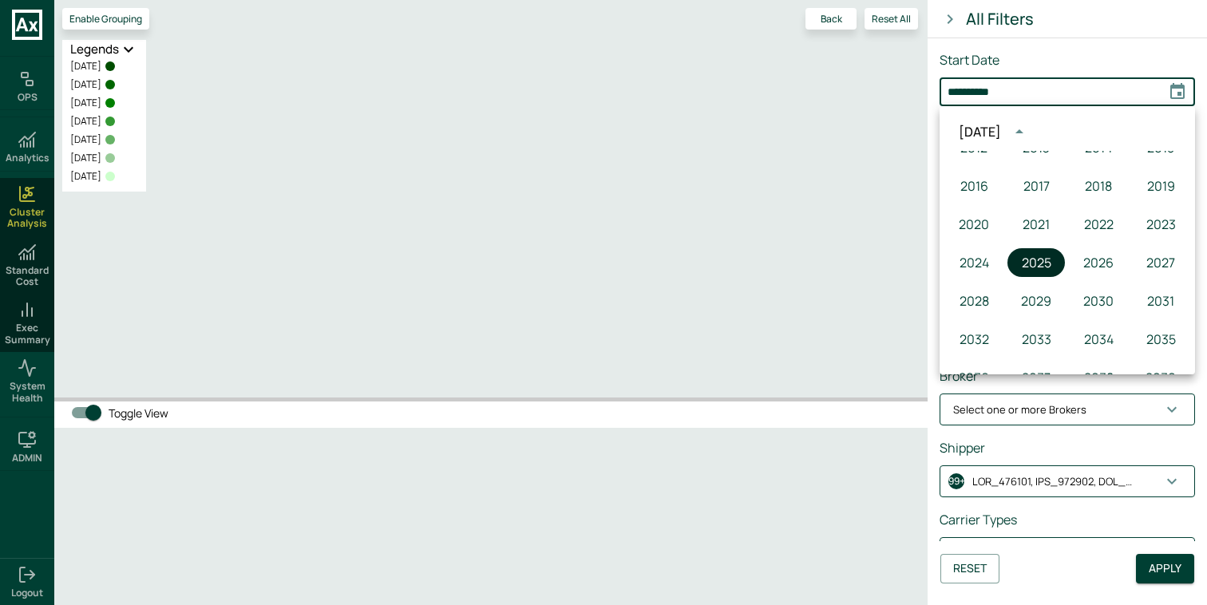
click at [1038, 263] on button "2025" at bounding box center [1035, 262] width 57 height 29
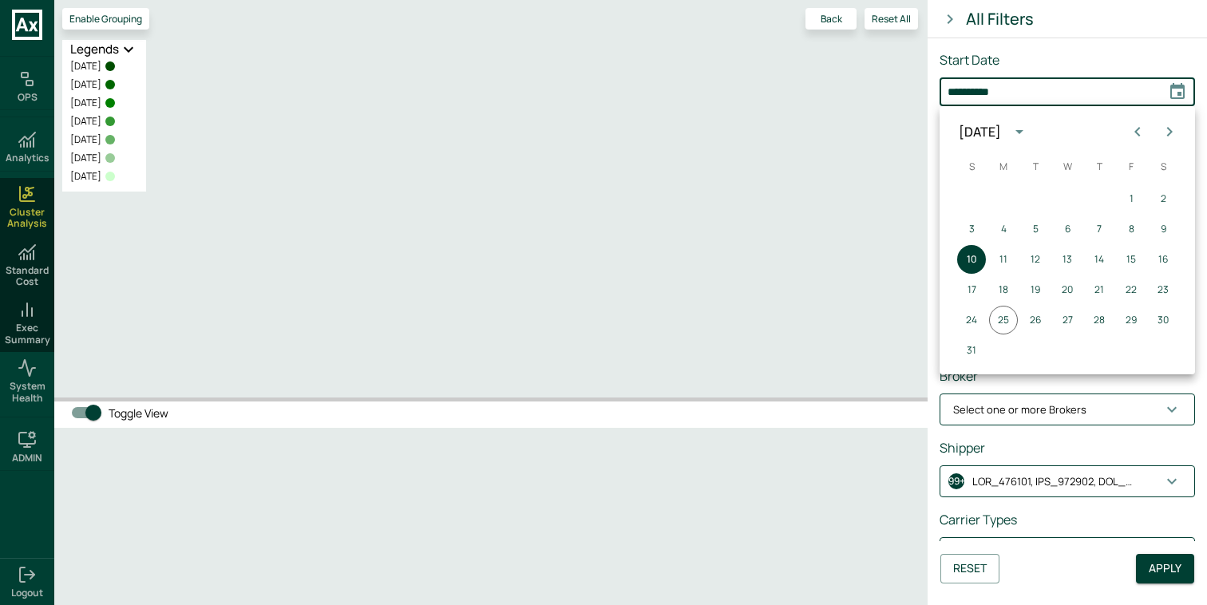
click at [1136, 131] on icon "Previous month" at bounding box center [1137, 131] width 19 height 19
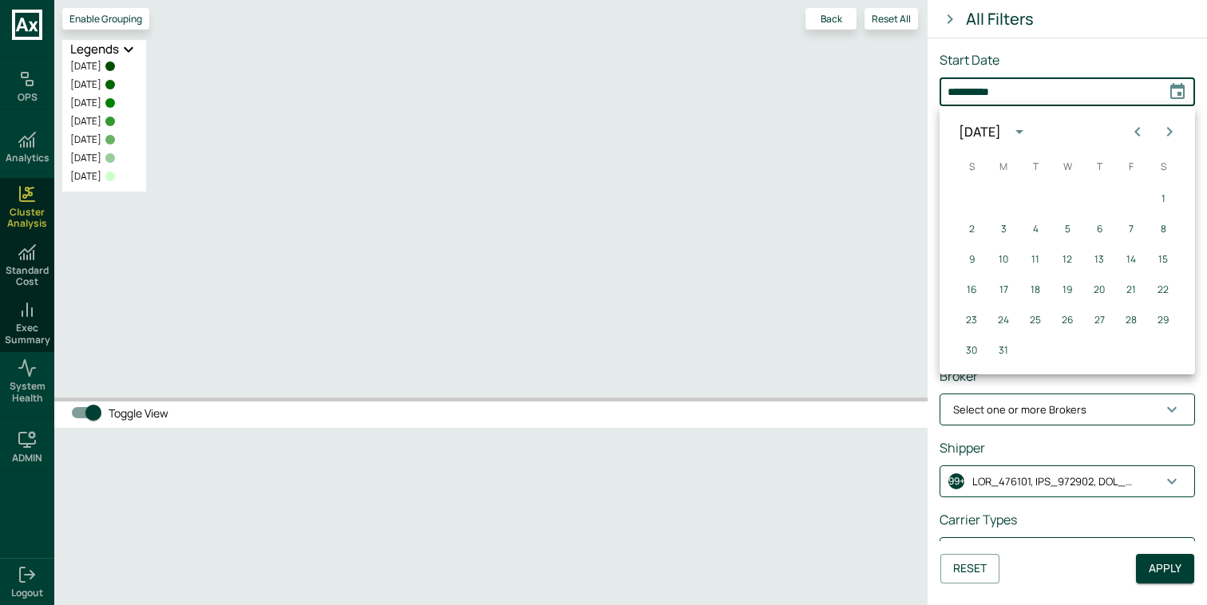
click at [1136, 131] on icon "Previous month" at bounding box center [1137, 131] width 19 height 19
click at [1065, 201] on button "1" at bounding box center [1067, 198] width 29 height 29
type input "**********"
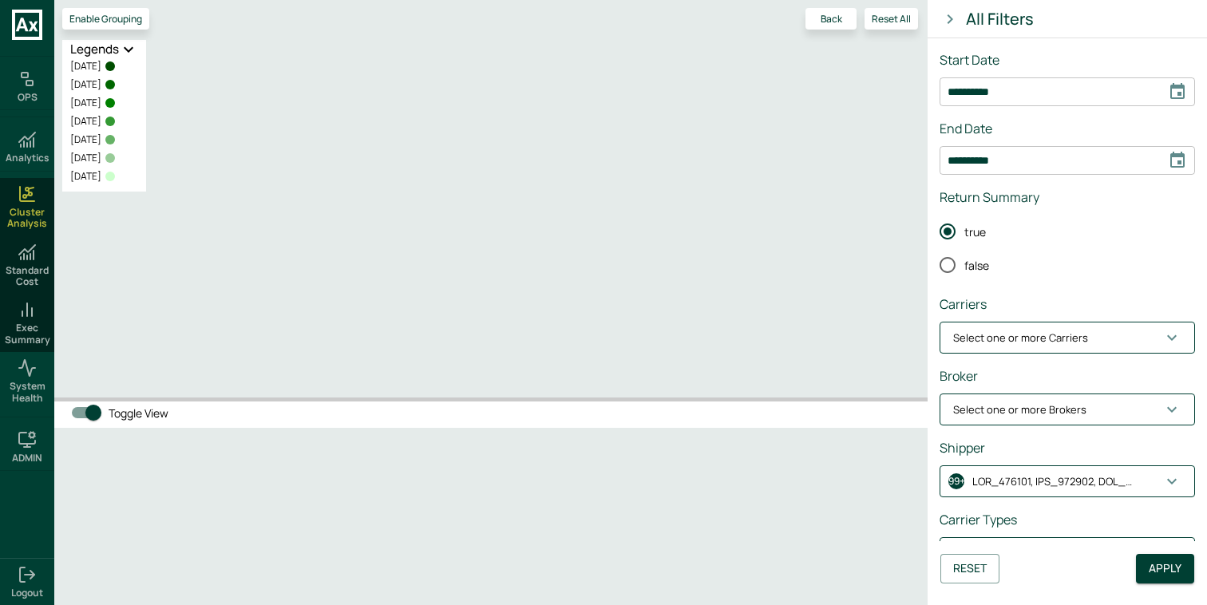
click at [1127, 338] on span "Select one or more Carriers" at bounding box center [1057, 338] width 209 height 16
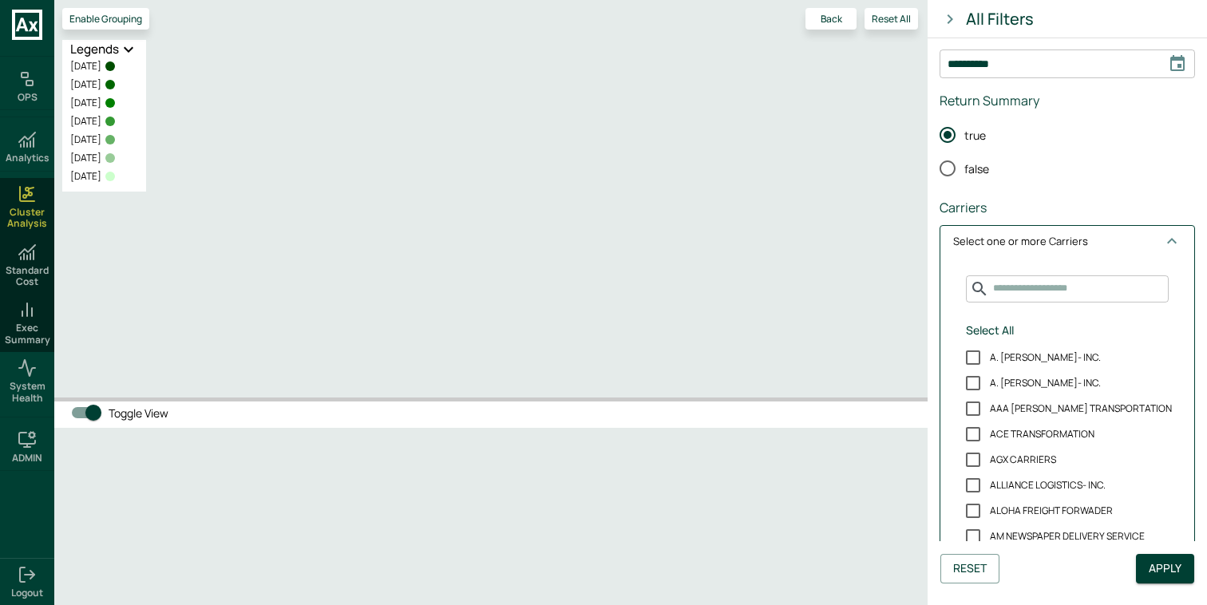
scroll to position [106, 0]
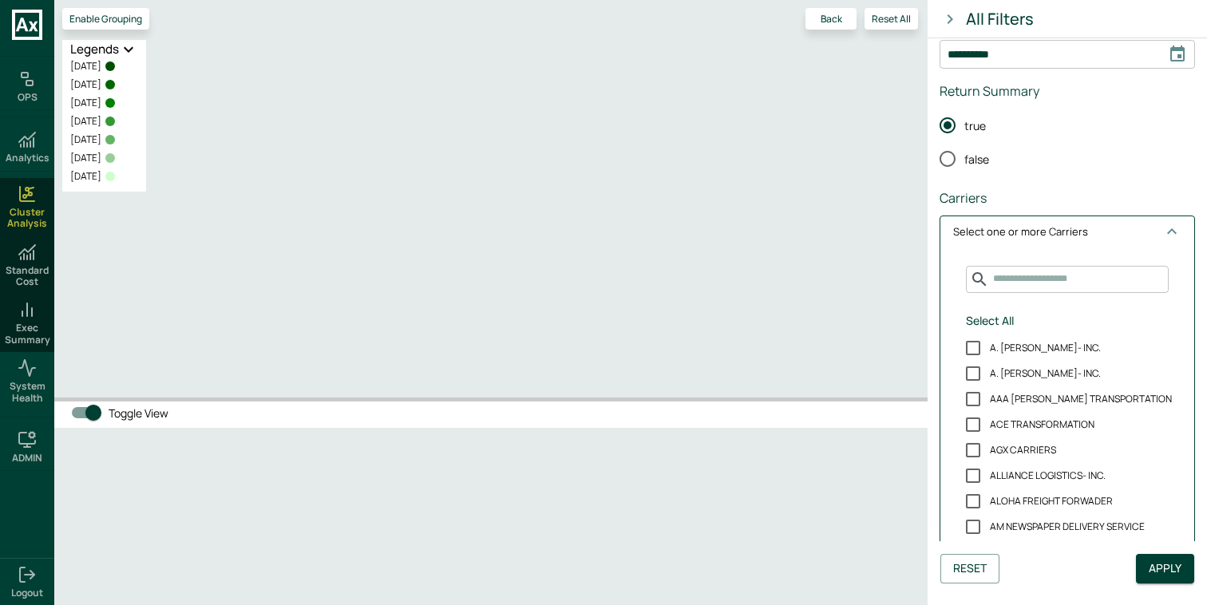
click at [1108, 239] on span "Select one or more Carriers" at bounding box center [1057, 232] width 209 height 16
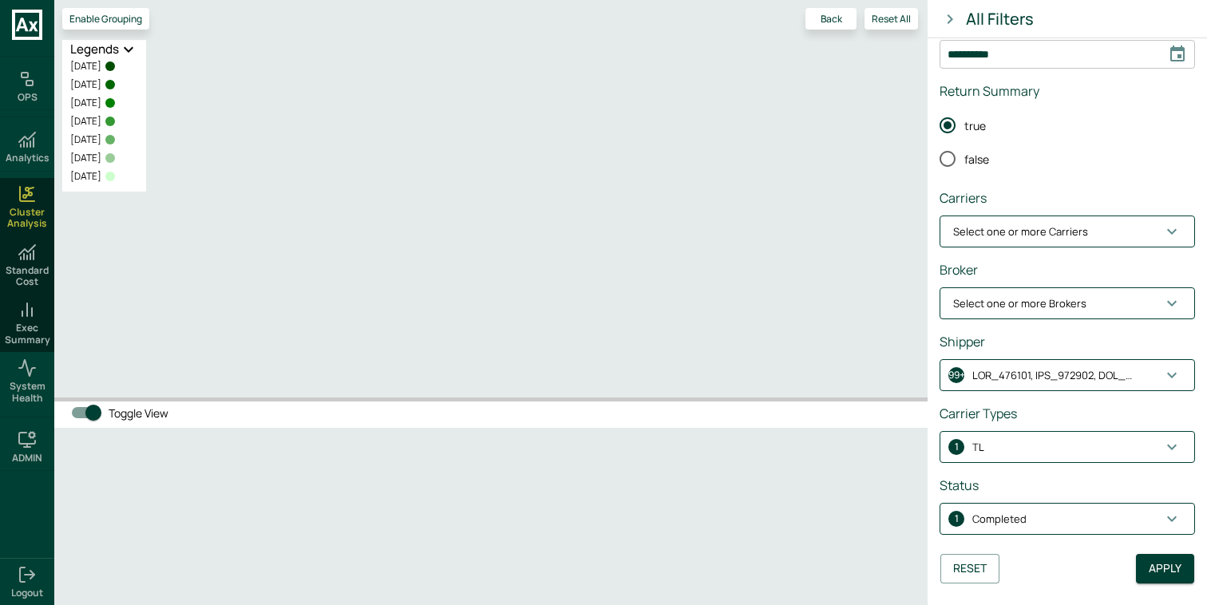
scroll to position [164, 0]
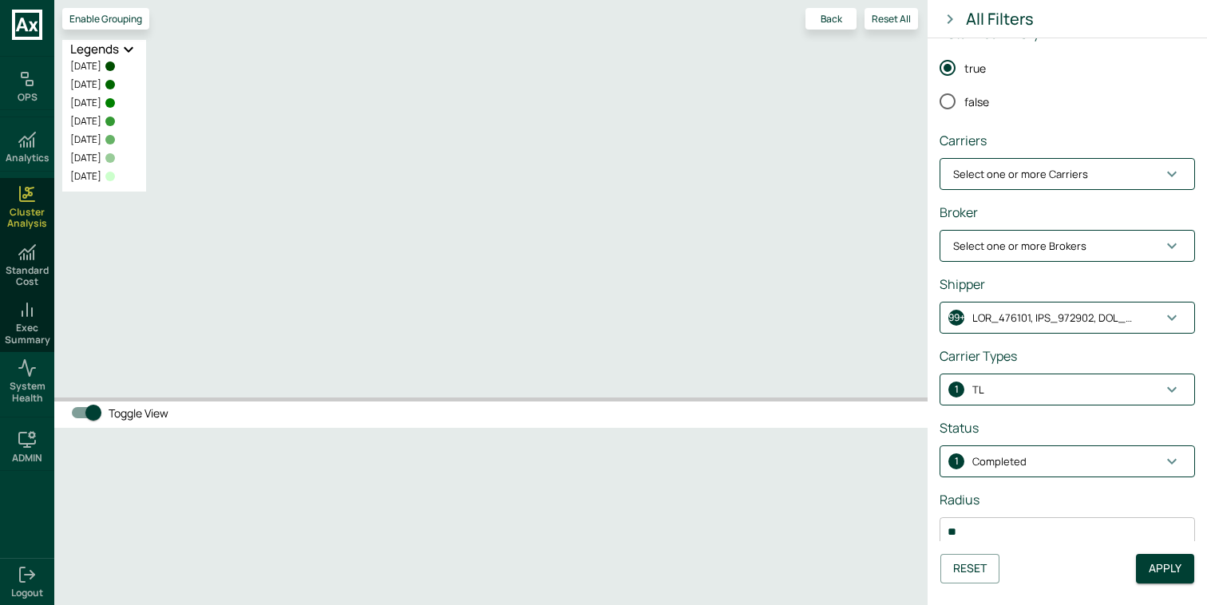
click at [1099, 252] on span "Select one or more Brokers" at bounding box center [1057, 247] width 209 height 16
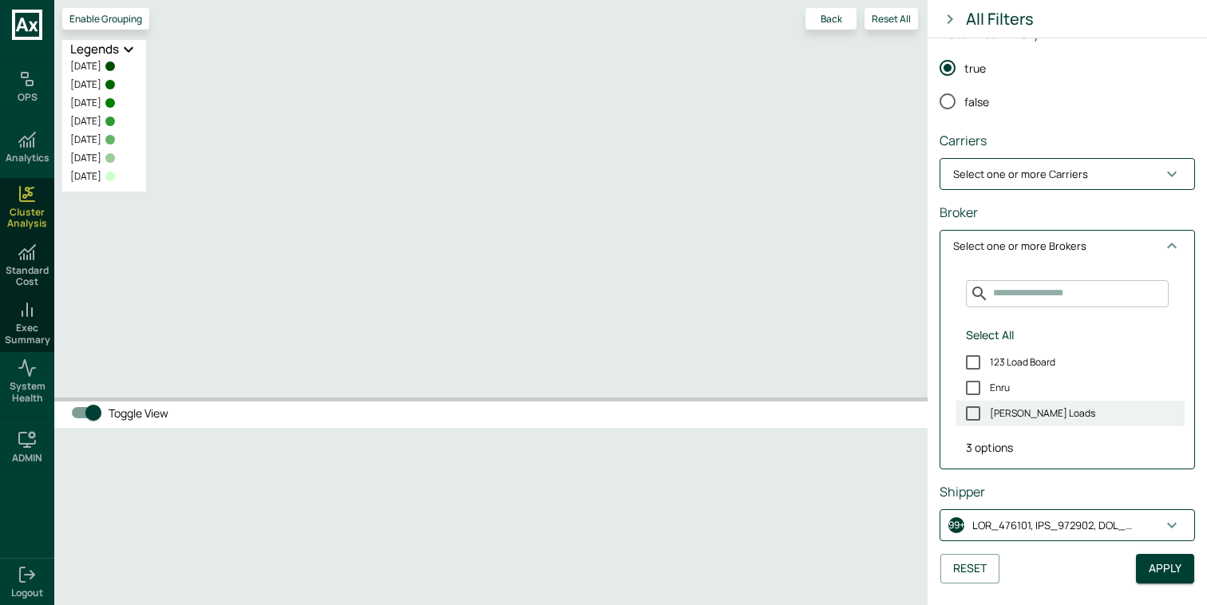
click at [1009, 405] on label "LEANA Loads" at bounding box center [1070, 414] width 228 height 26
click at [1081, 255] on button "1 LEANA Loads" at bounding box center [1067, 246] width 254 height 30
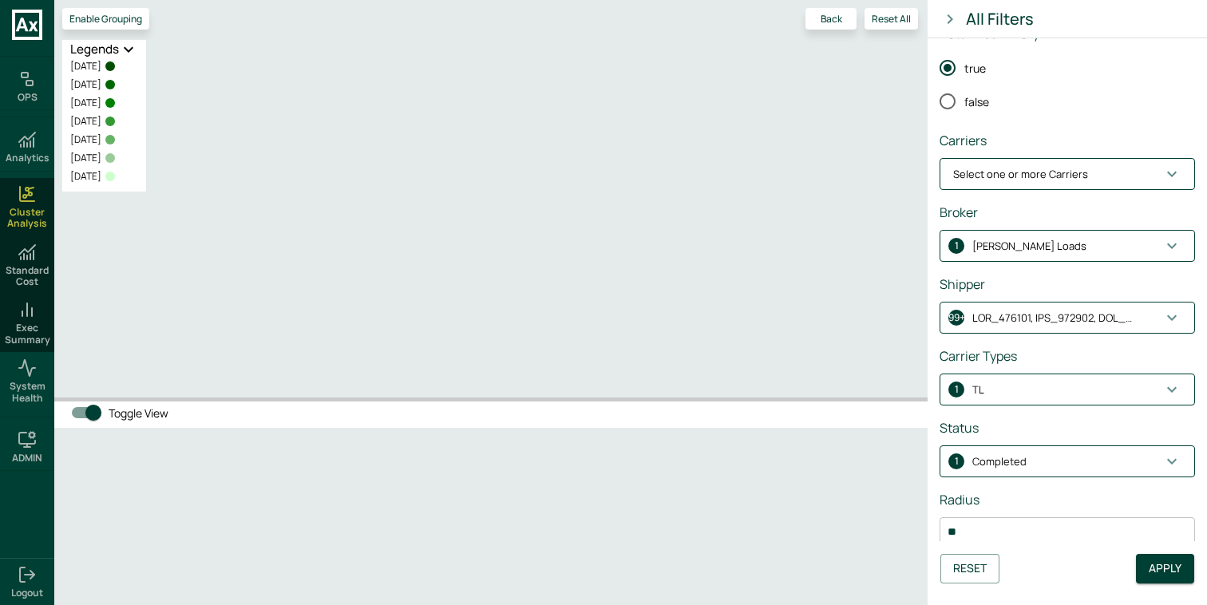
click at [1058, 312] on p "button" at bounding box center [1052, 318] width 160 height 16
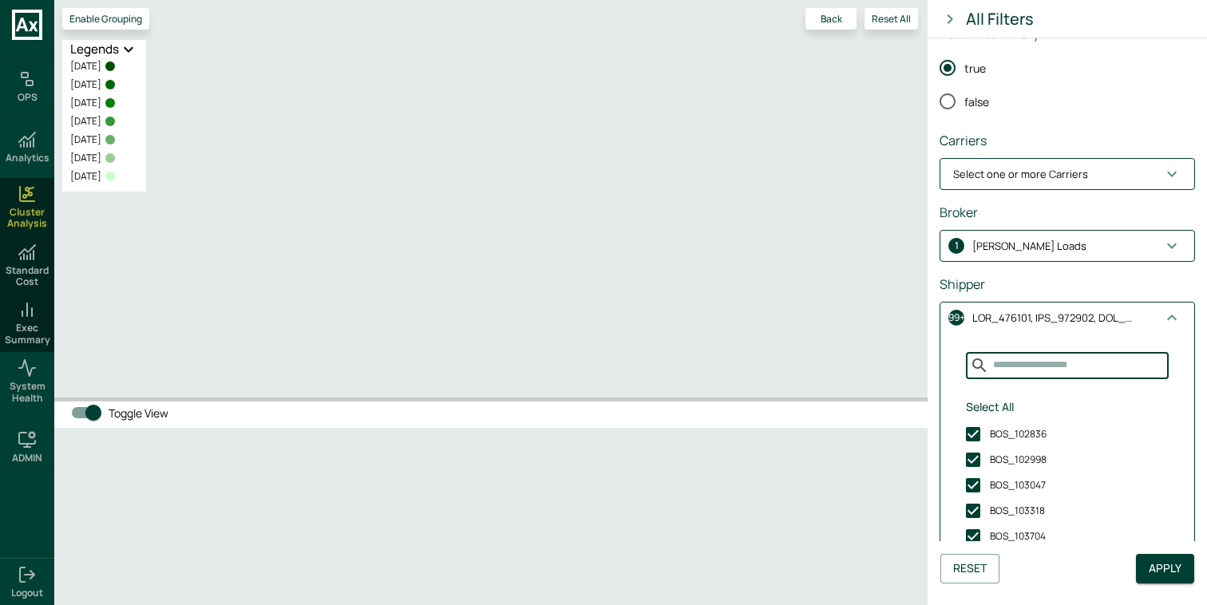
click at [1056, 359] on input "Search for Shippers" at bounding box center [1079, 365] width 180 height 26
click at [997, 405] on button "Select All" at bounding box center [989, 408] width 61 height 30
click at [1049, 370] on input "Search for Shippers" at bounding box center [1079, 365] width 180 height 26
click at [1008, 408] on button "Unselect All" at bounding box center [995, 408] width 73 height 30
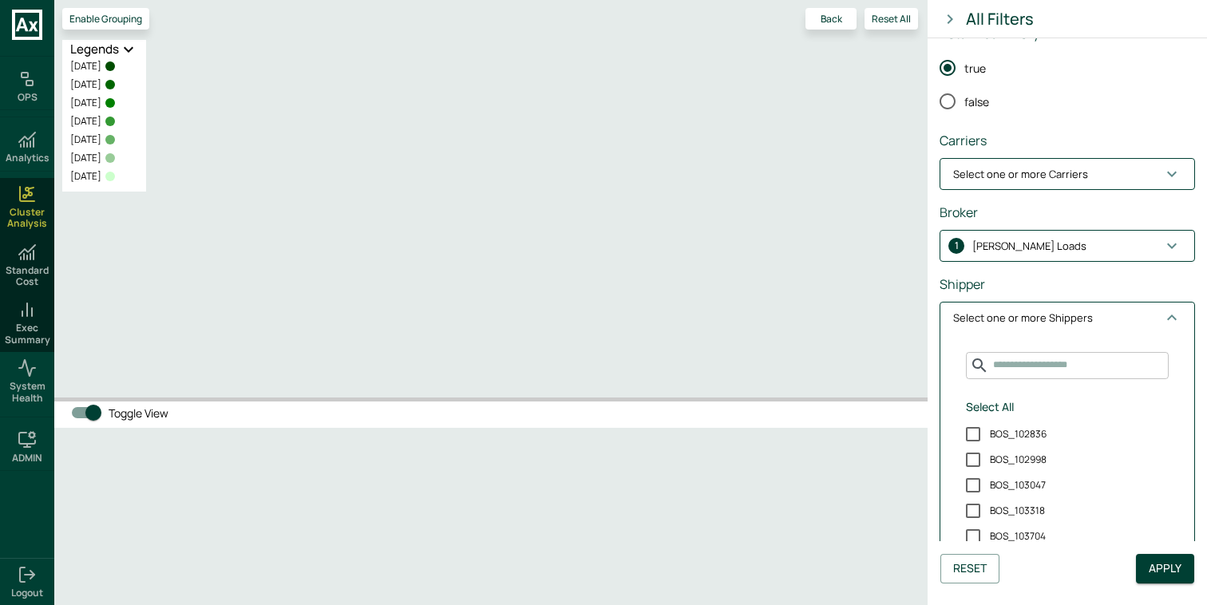
click at [1038, 368] on input "Search for Shippers" at bounding box center [1079, 365] width 180 height 26
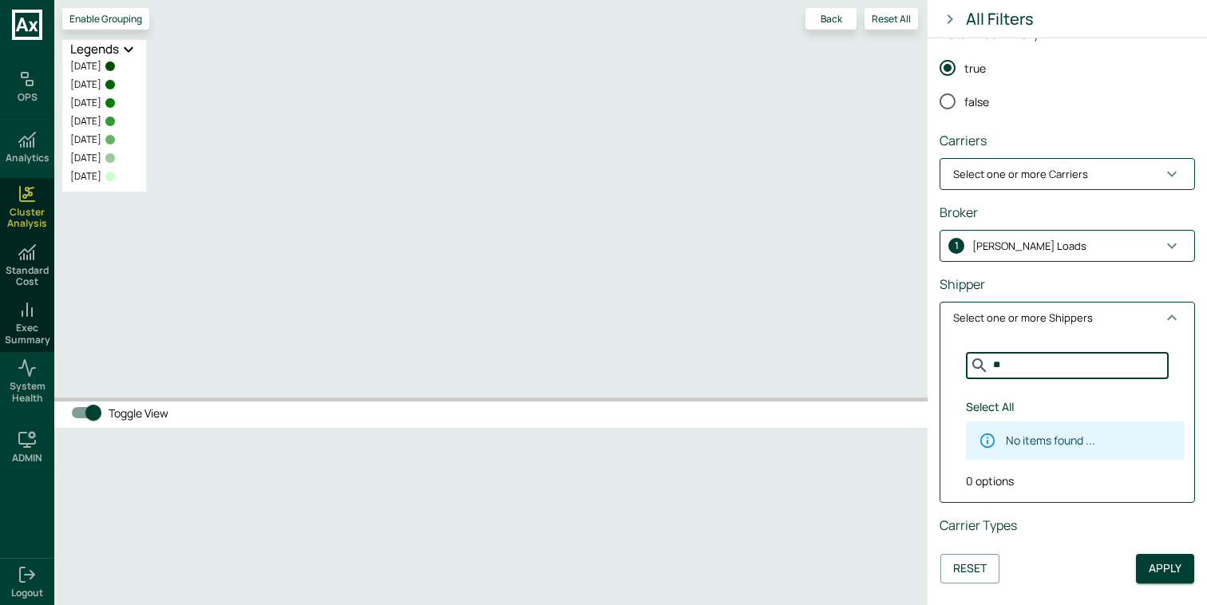
type input "*"
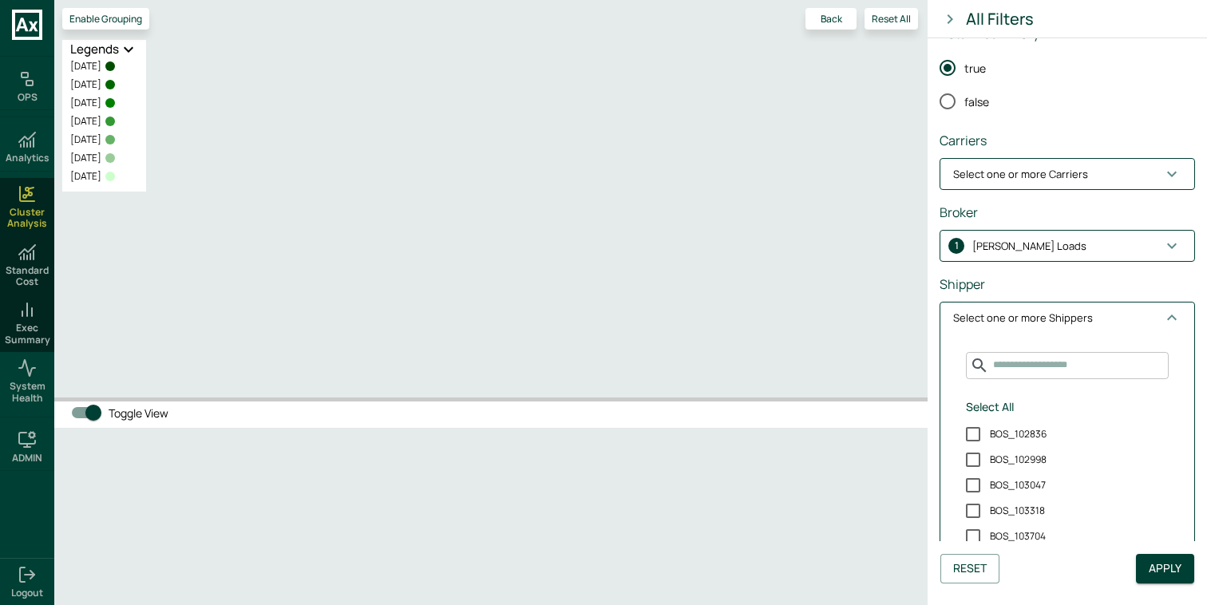
click at [1024, 324] on p "Select one or more Shippers" at bounding box center [1023, 318] width 140 height 16
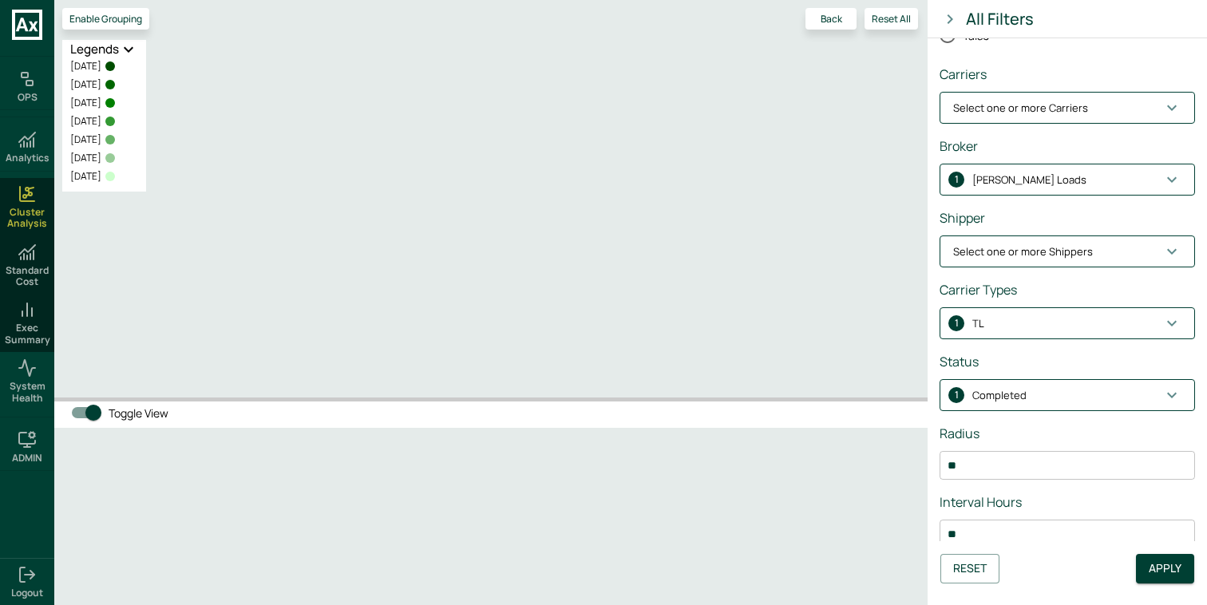
scroll to position [262, 0]
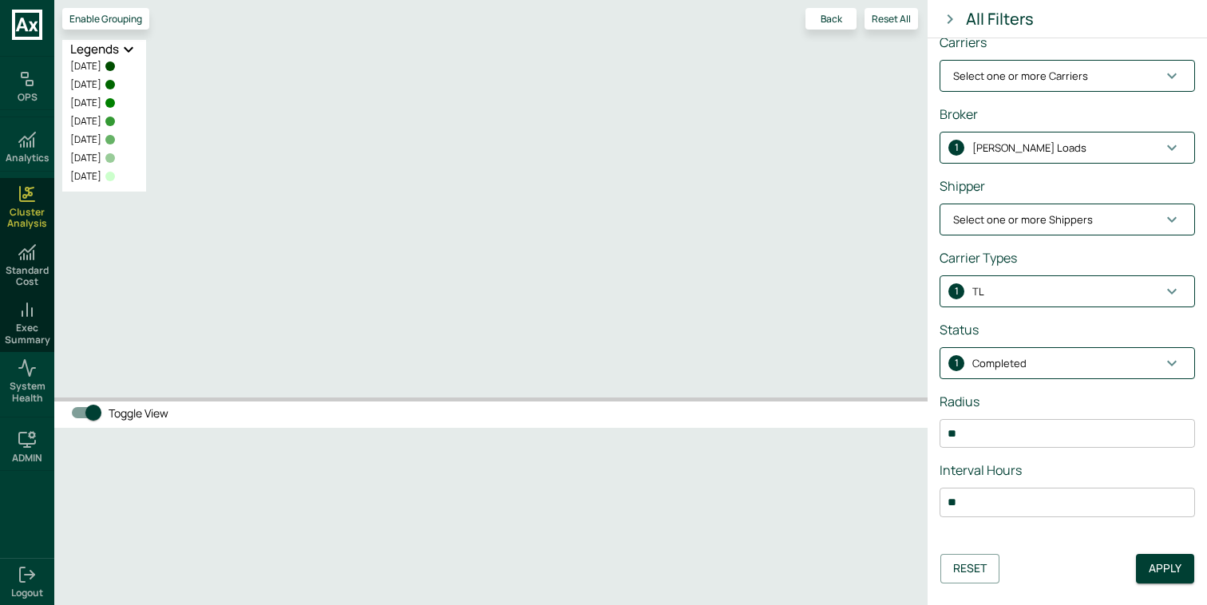
click at [1077, 357] on span "1 Completed" at bounding box center [1057, 364] width 209 height 16
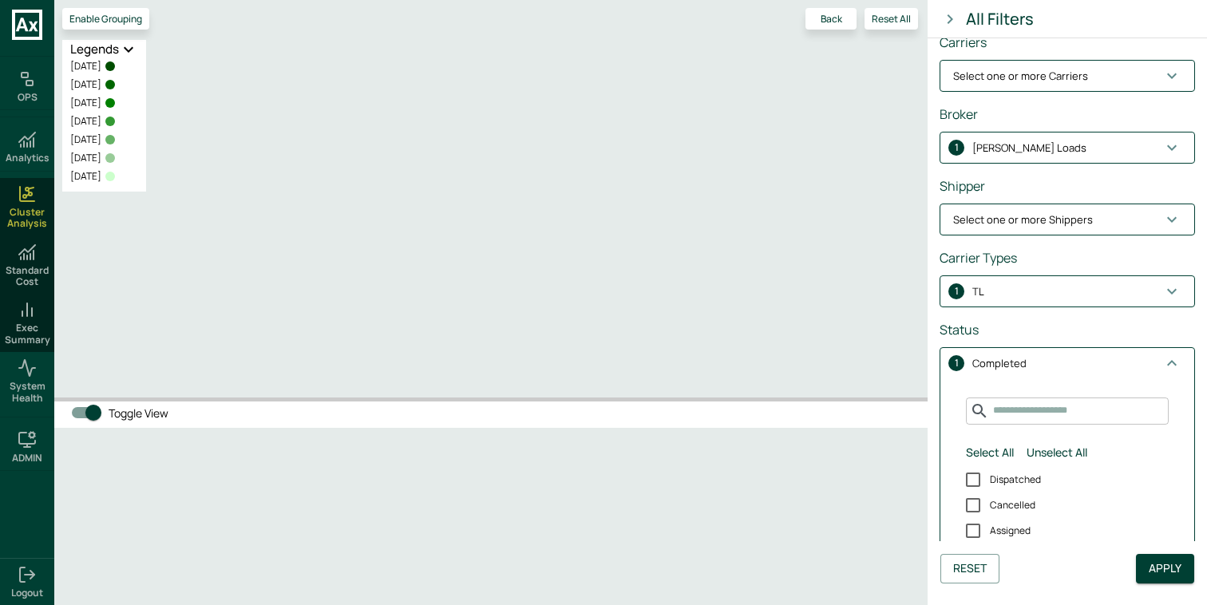
click at [1077, 357] on span "1 Completed" at bounding box center [1057, 364] width 209 height 16
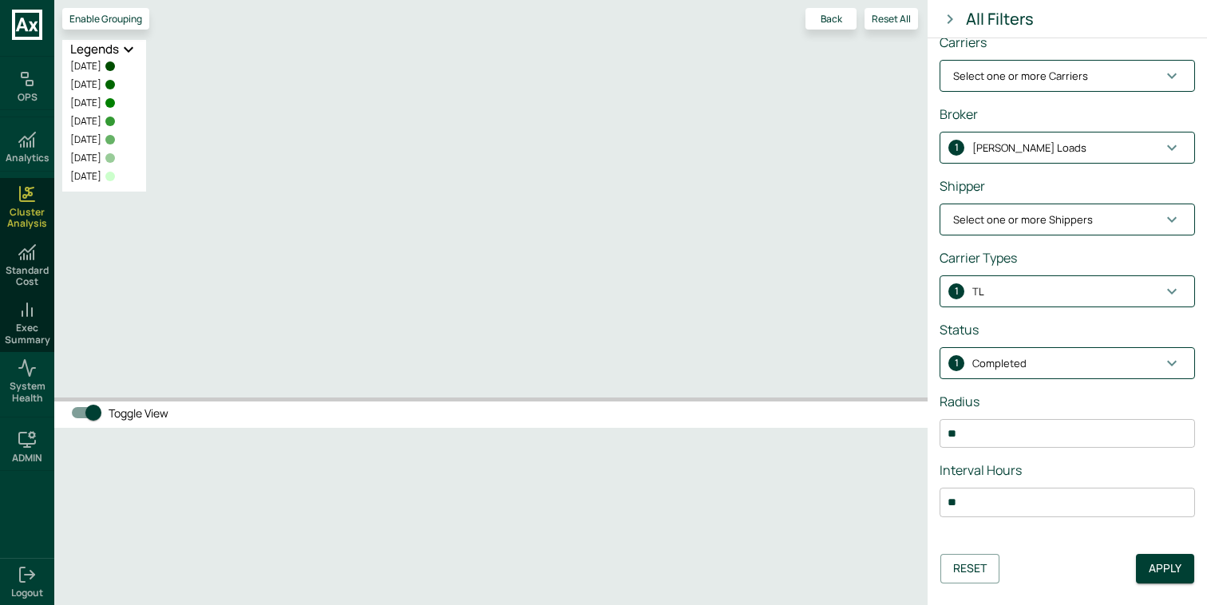
click at [1070, 311] on div "**********" at bounding box center [1066, 159] width 255 height 741
click at [1083, 291] on span "1 TL" at bounding box center [1057, 292] width 209 height 16
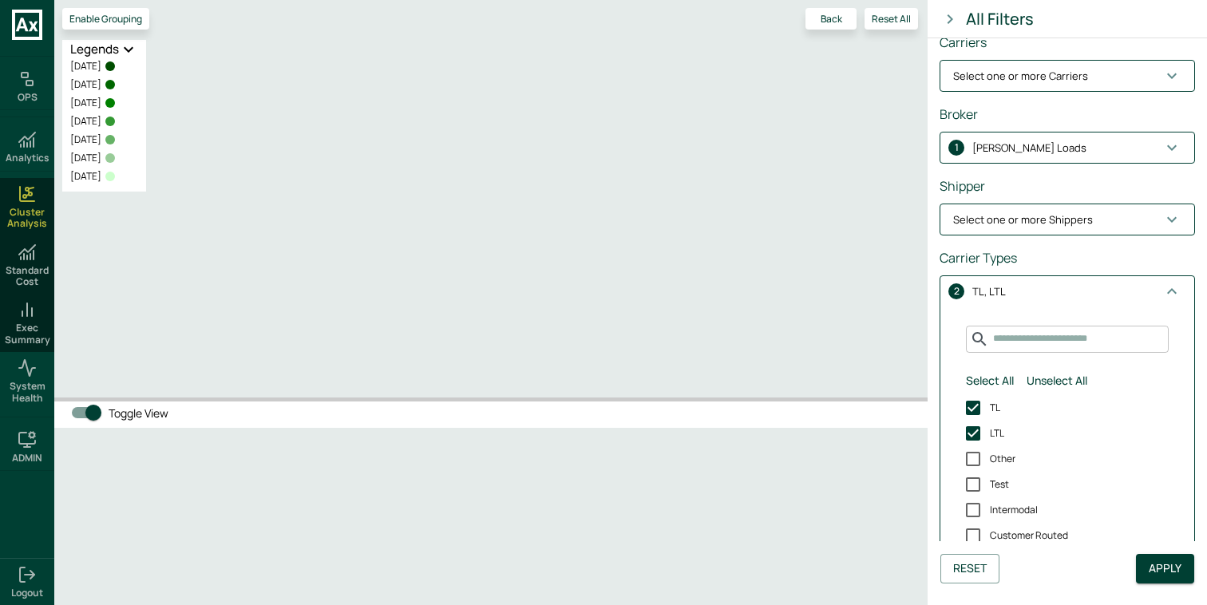
click at [1068, 303] on button "2 TL, LTL" at bounding box center [1067, 291] width 254 height 30
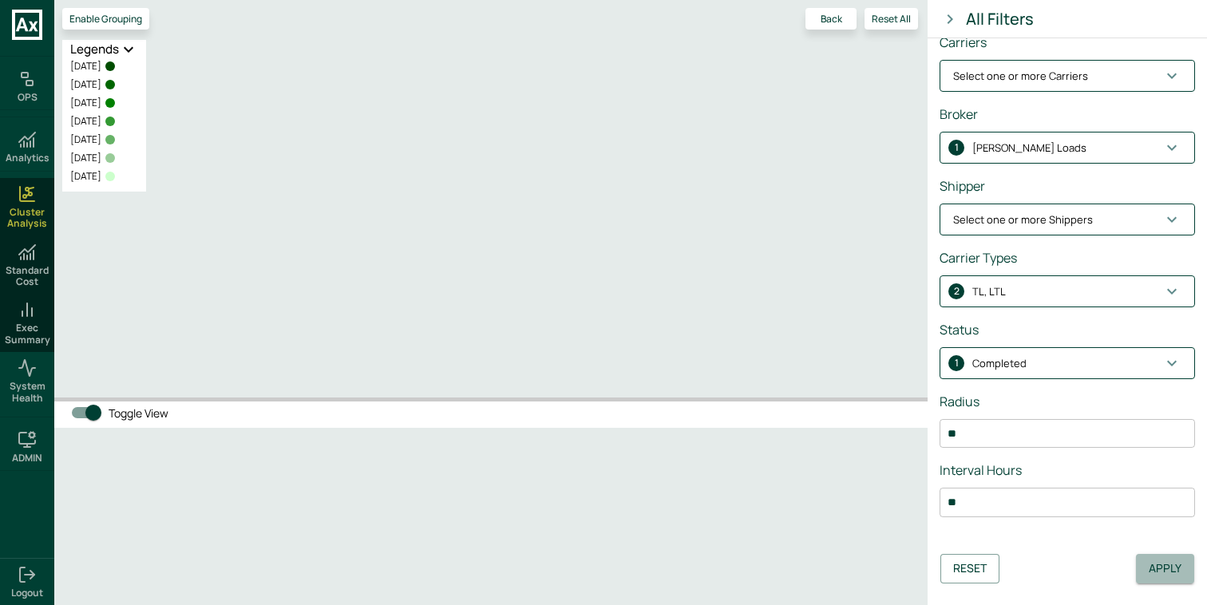
click at [1153, 556] on button "Apply" at bounding box center [1165, 569] width 58 height 30
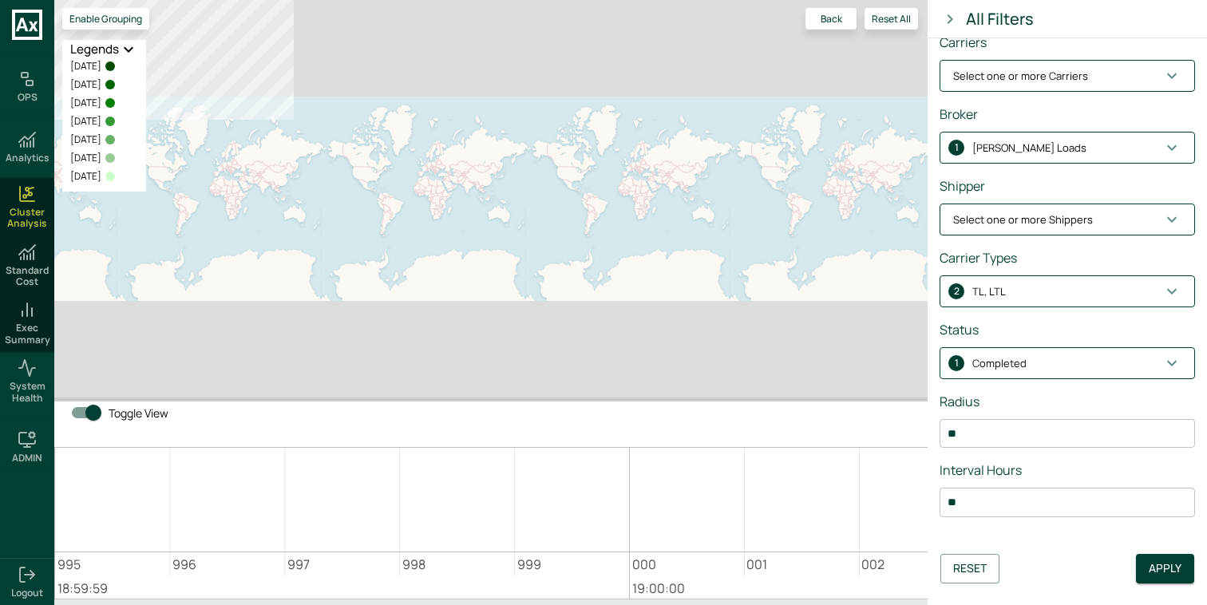
scroll to position [246, 0]
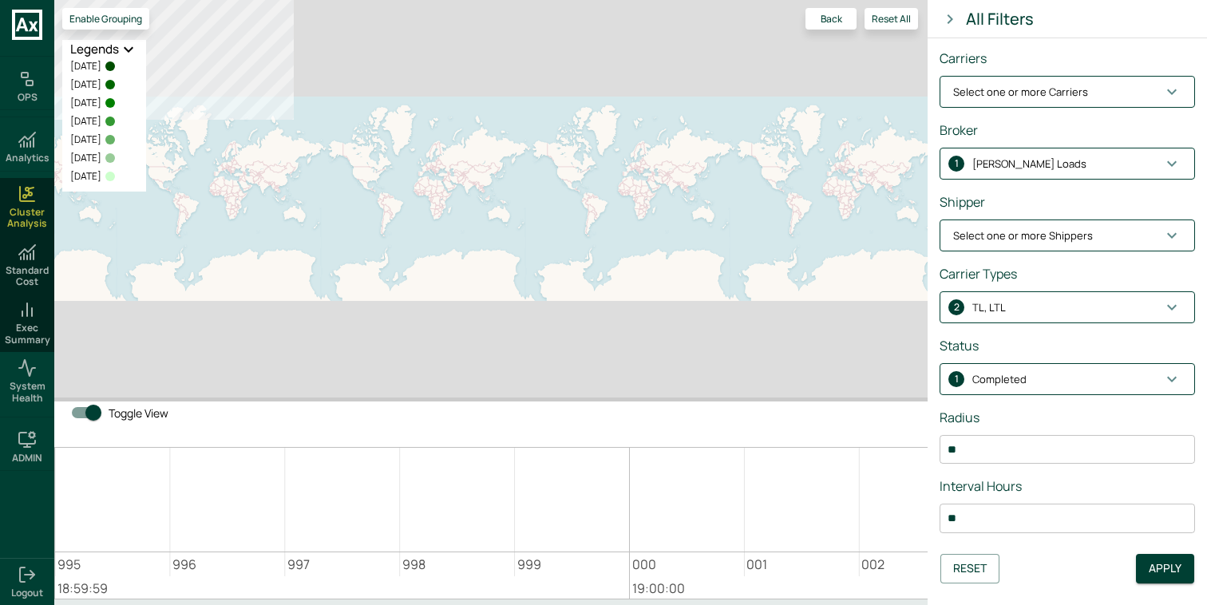
click at [1038, 226] on button "Select one or more Shippers" at bounding box center [1067, 235] width 254 height 30
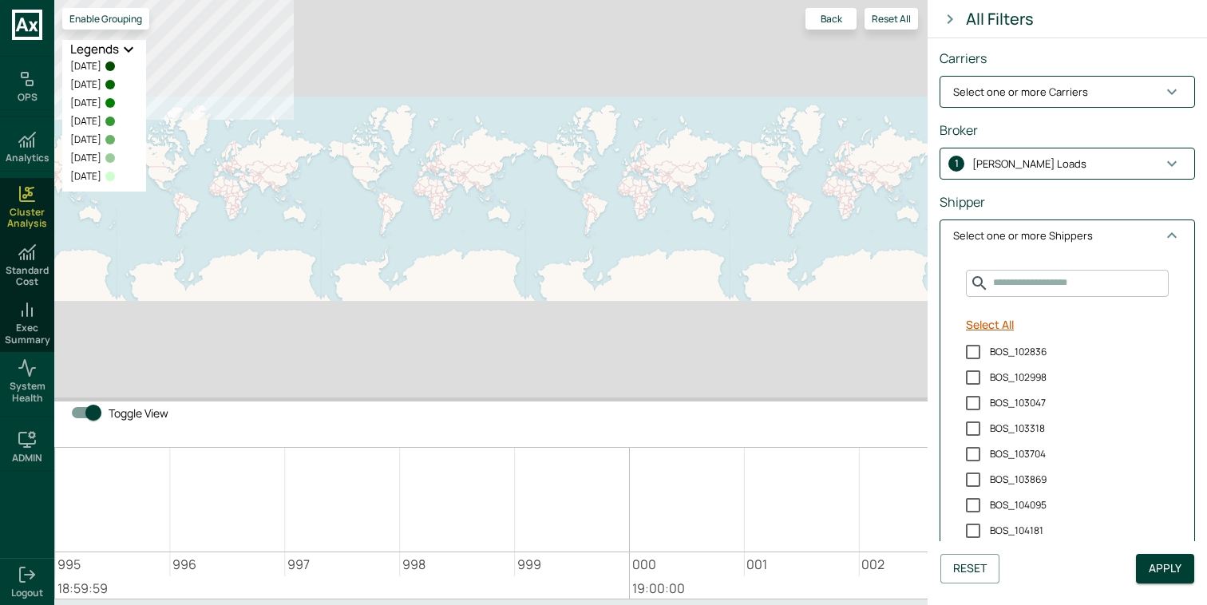
click at [1002, 322] on button "Select All" at bounding box center [989, 325] width 61 height 30
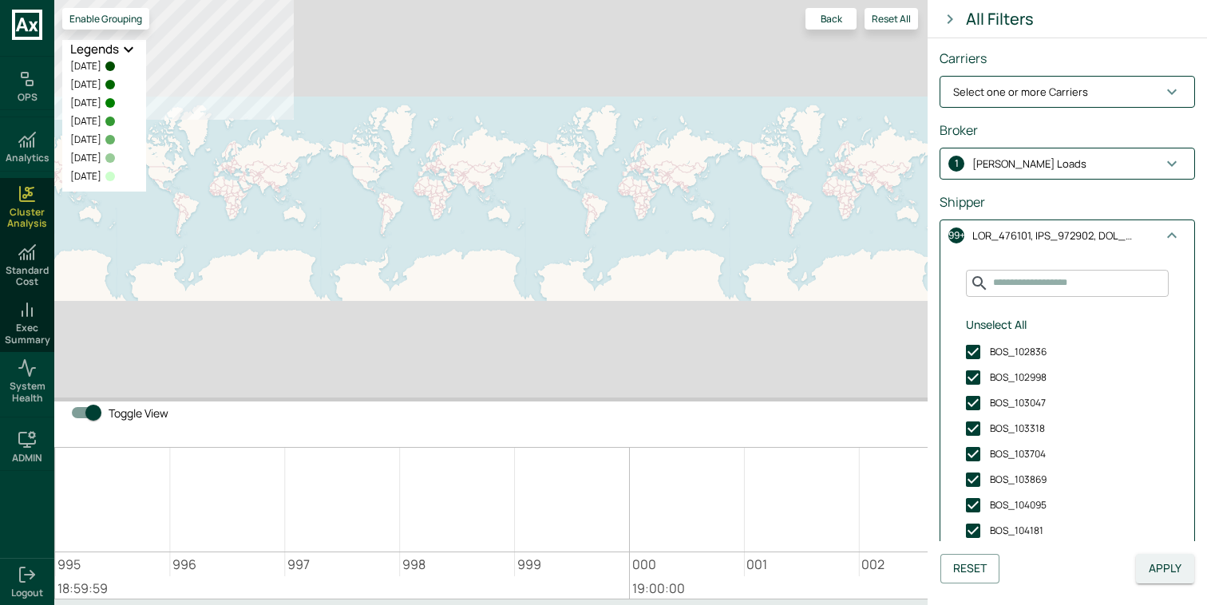
click at [1163, 557] on button "Apply" at bounding box center [1165, 569] width 58 height 30
click at [1056, 244] on button "99+" at bounding box center [1067, 235] width 254 height 30
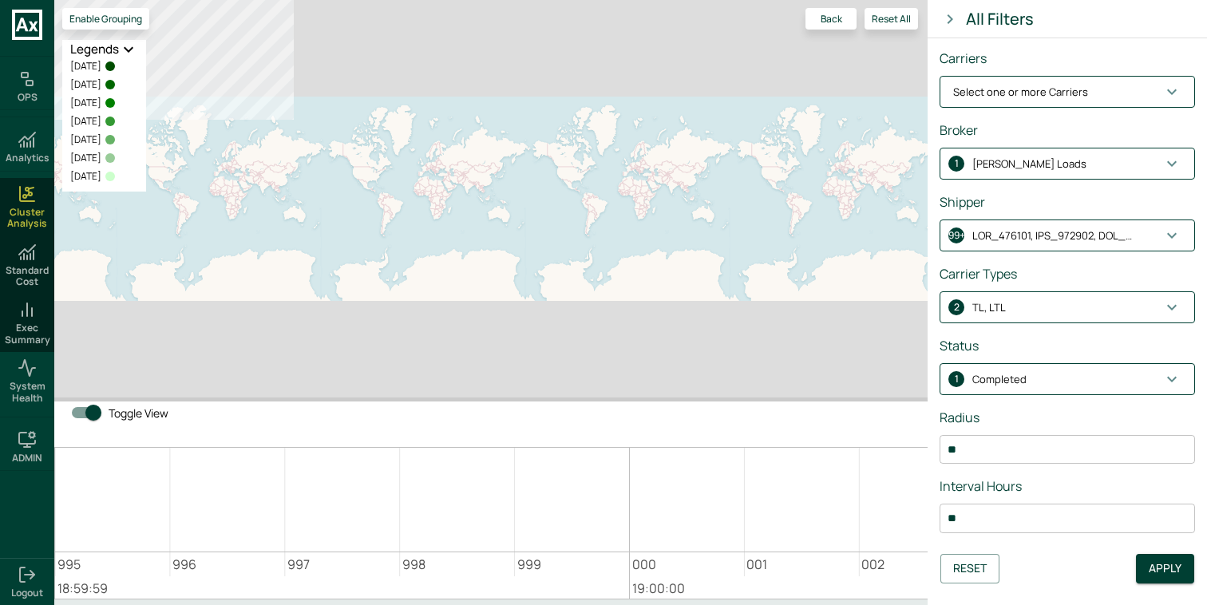
click at [1033, 376] on span "1 Completed" at bounding box center [1057, 380] width 209 height 16
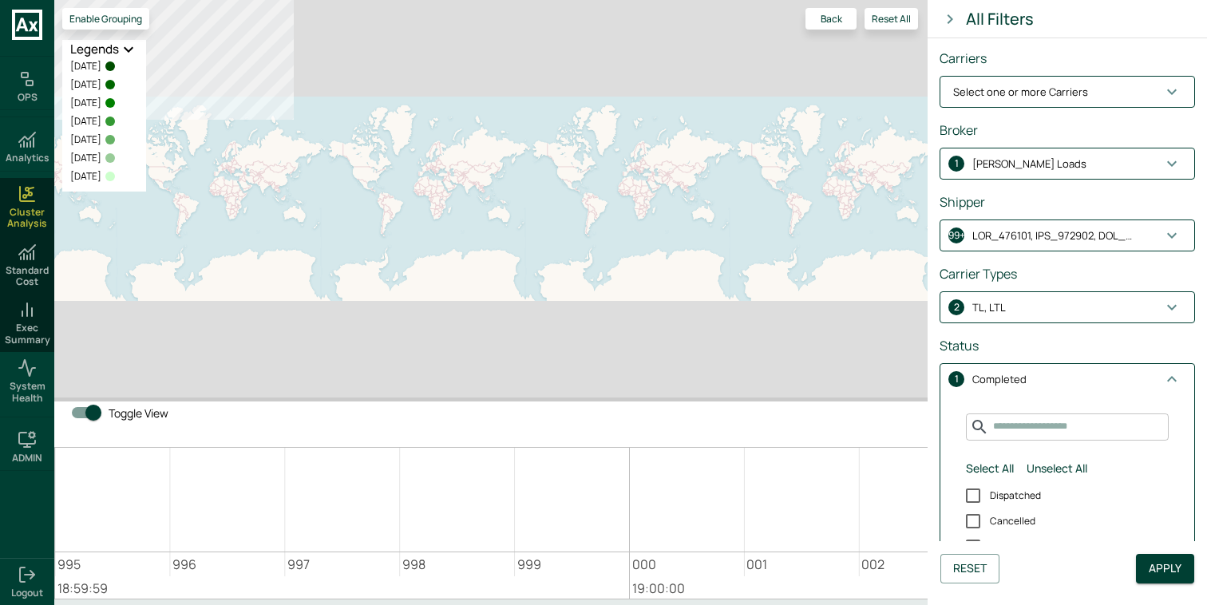
click at [1028, 303] on span "2 TL, LTL" at bounding box center [1057, 308] width 209 height 16
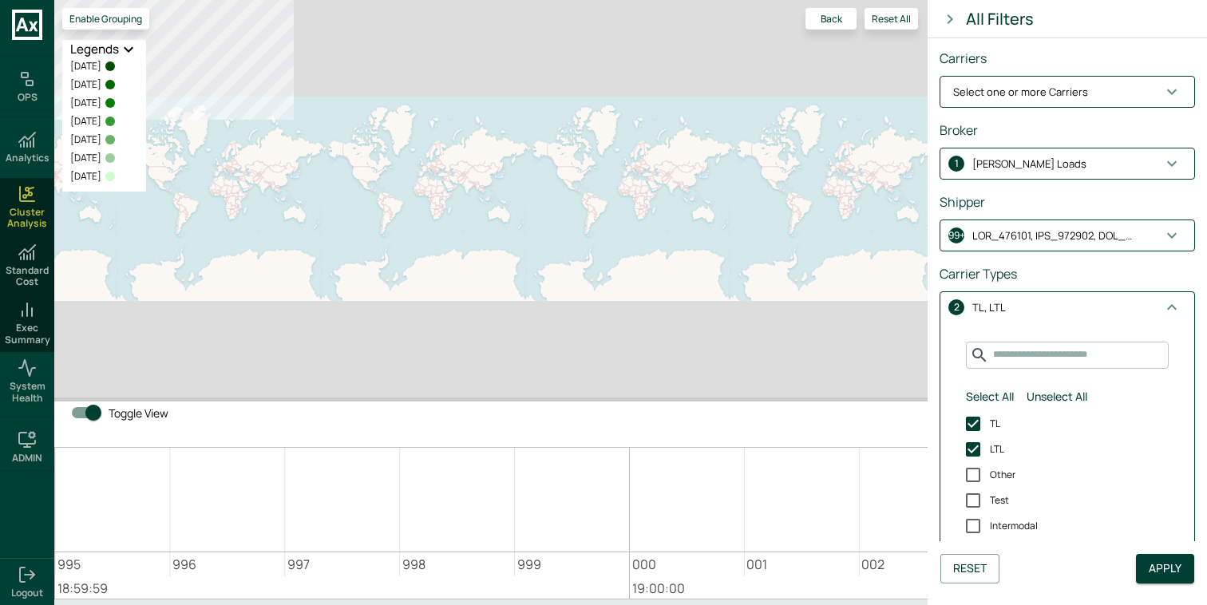
click at [1024, 249] on button "99+" at bounding box center [1067, 235] width 254 height 30
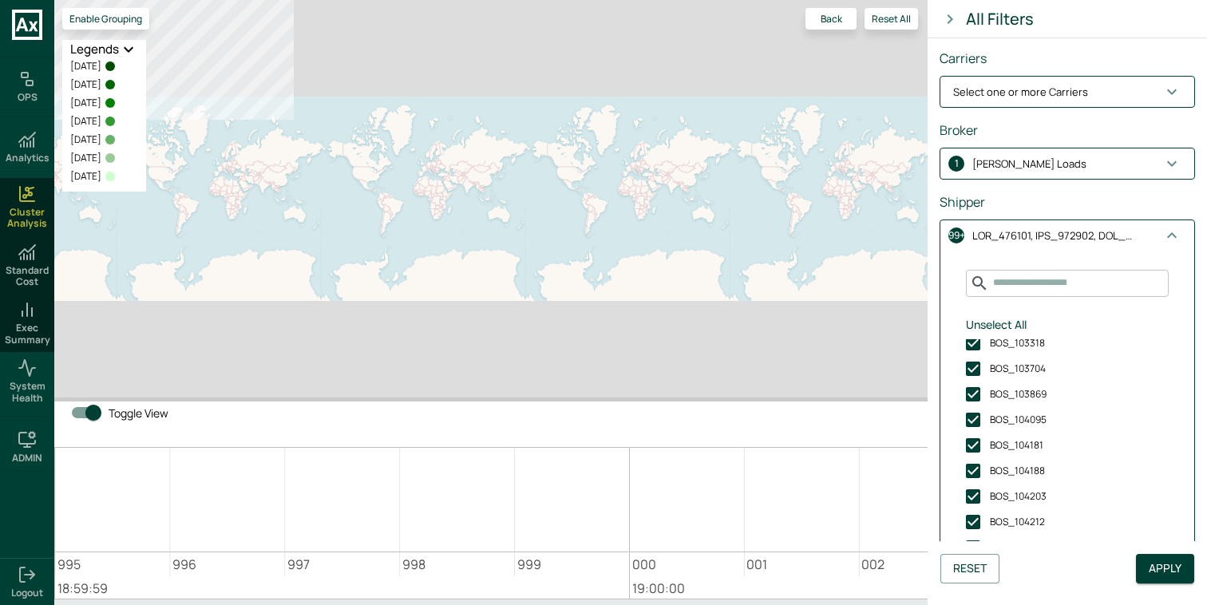
scroll to position [0, 0]
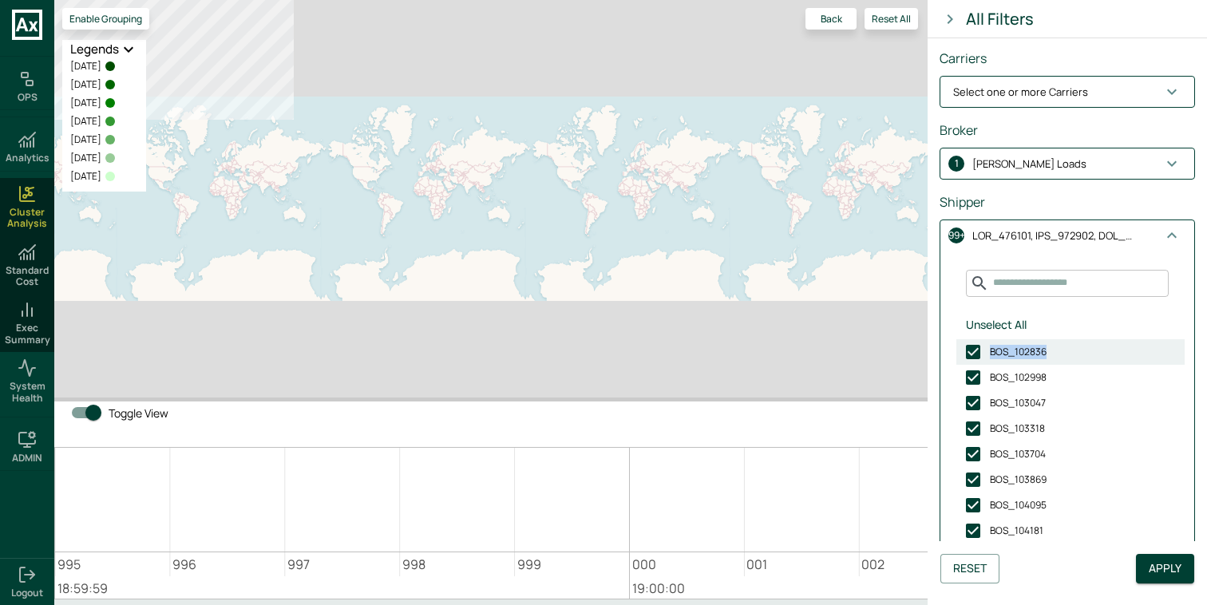
click at [983, 354] on label "BOS_102836" at bounding box center [1070, 352] width 228 height 26
copy span "BOS_102836"
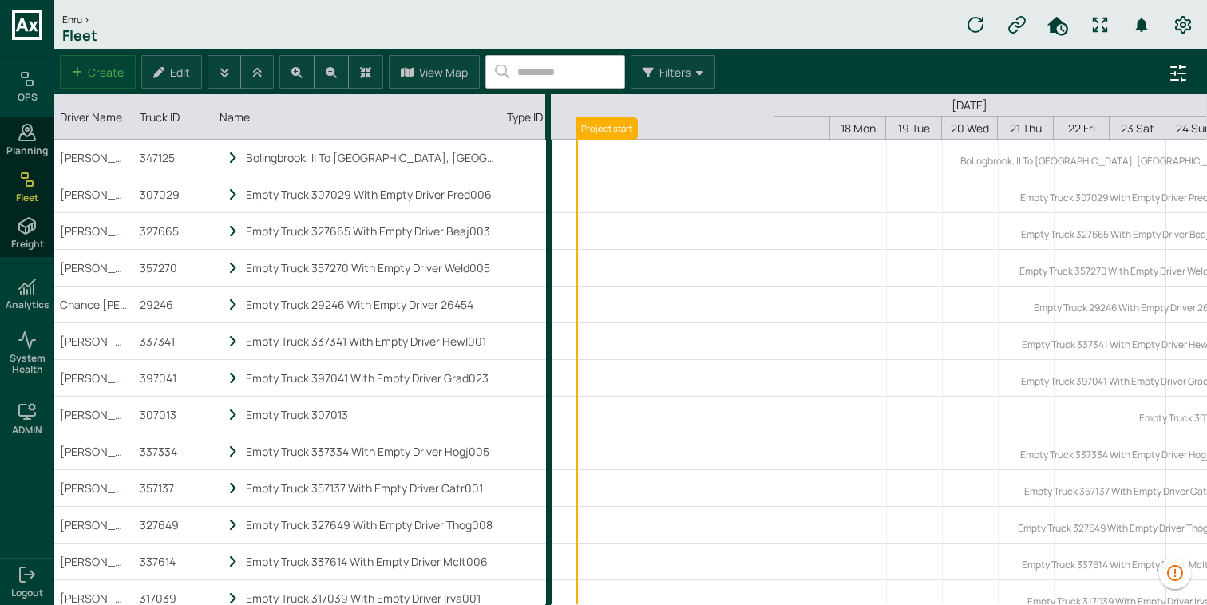
scroll to position [0, 298]
